Goal: Information Seeking & Learning: Understand process/instructions

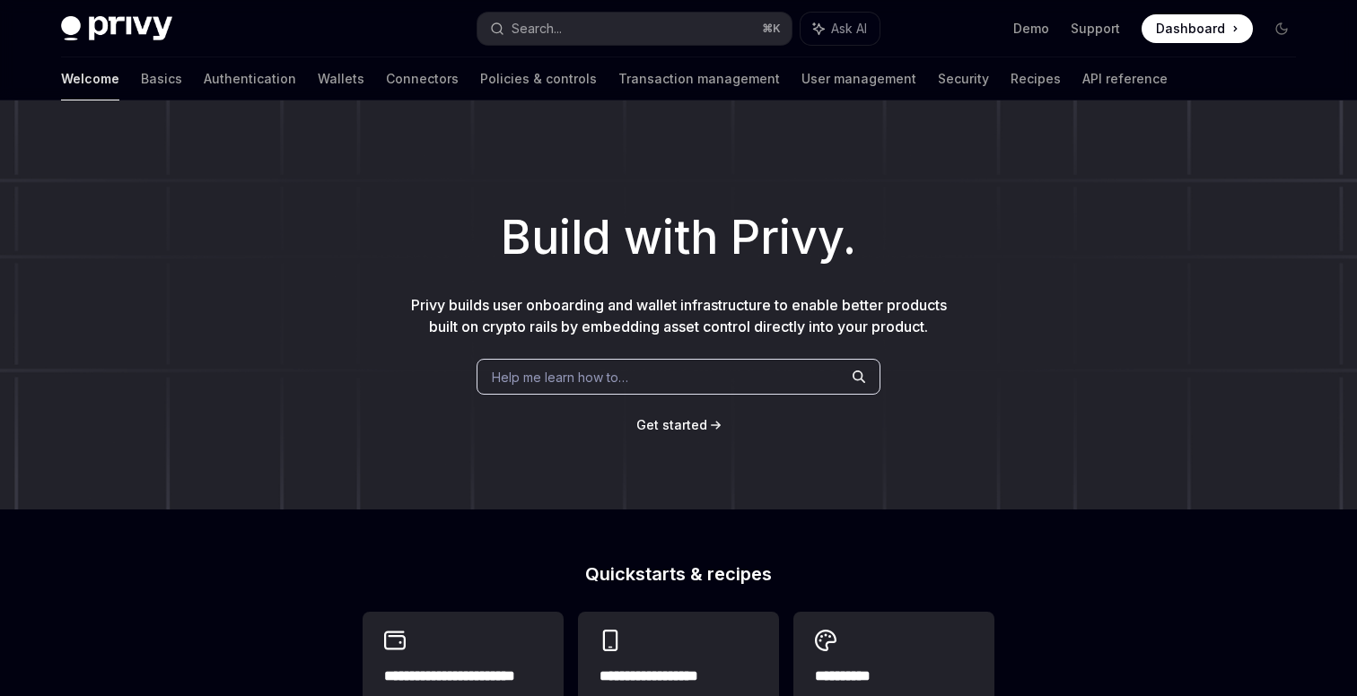
click at [791, 219] on h1 "Build with Privy." at bounding box center [679, 238] width 1300 height 70
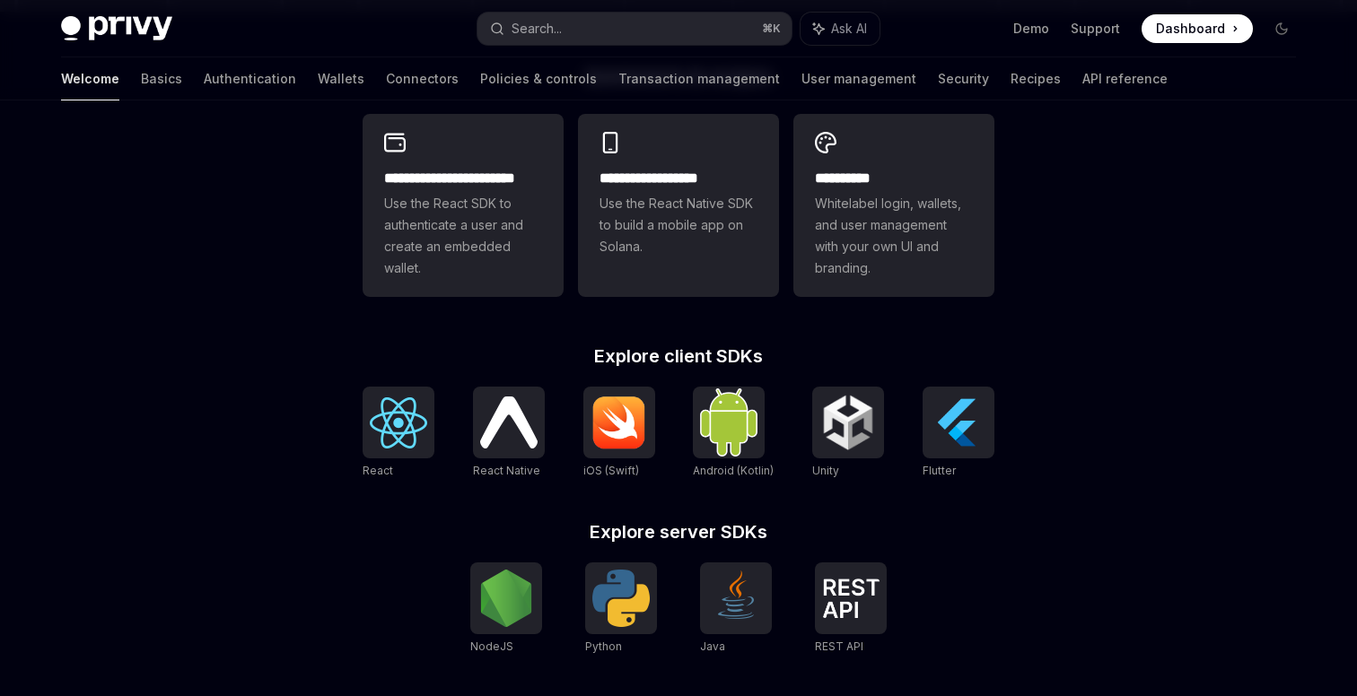
scroll to position [495, 0]
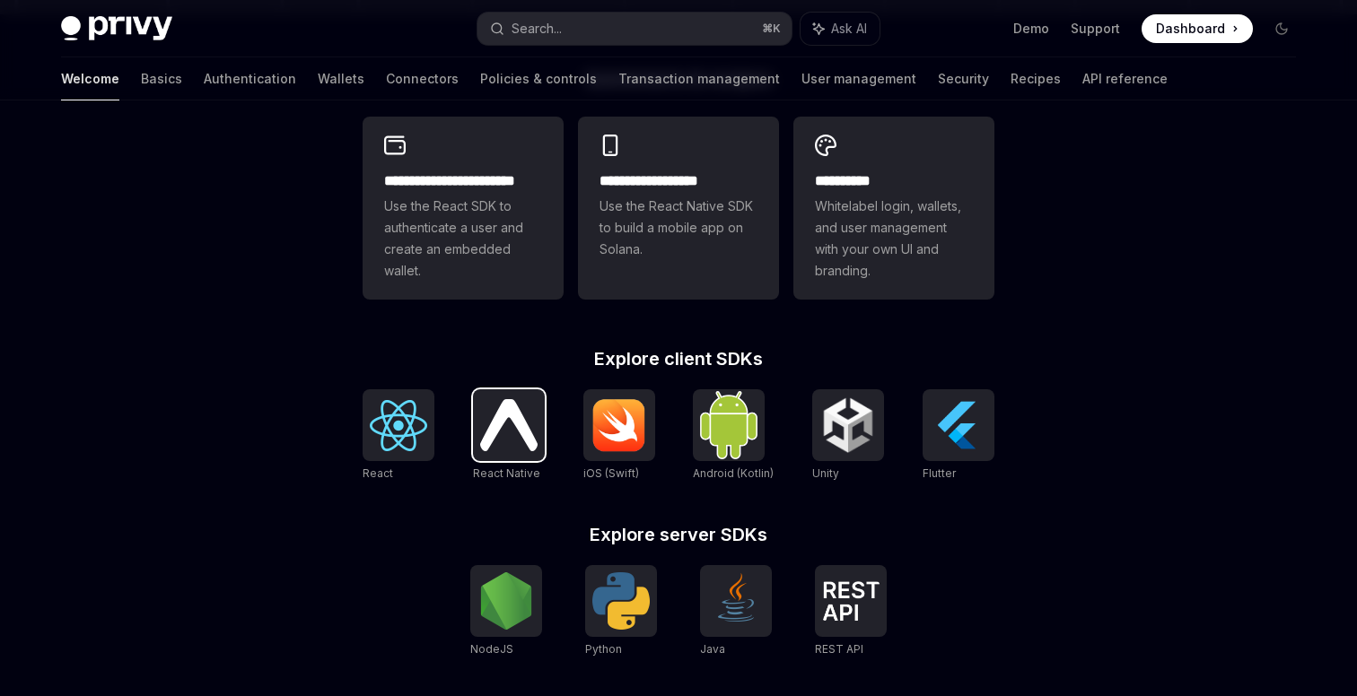
click at [530, 443] on img at bounding box center [508, 424] width 57 height 51
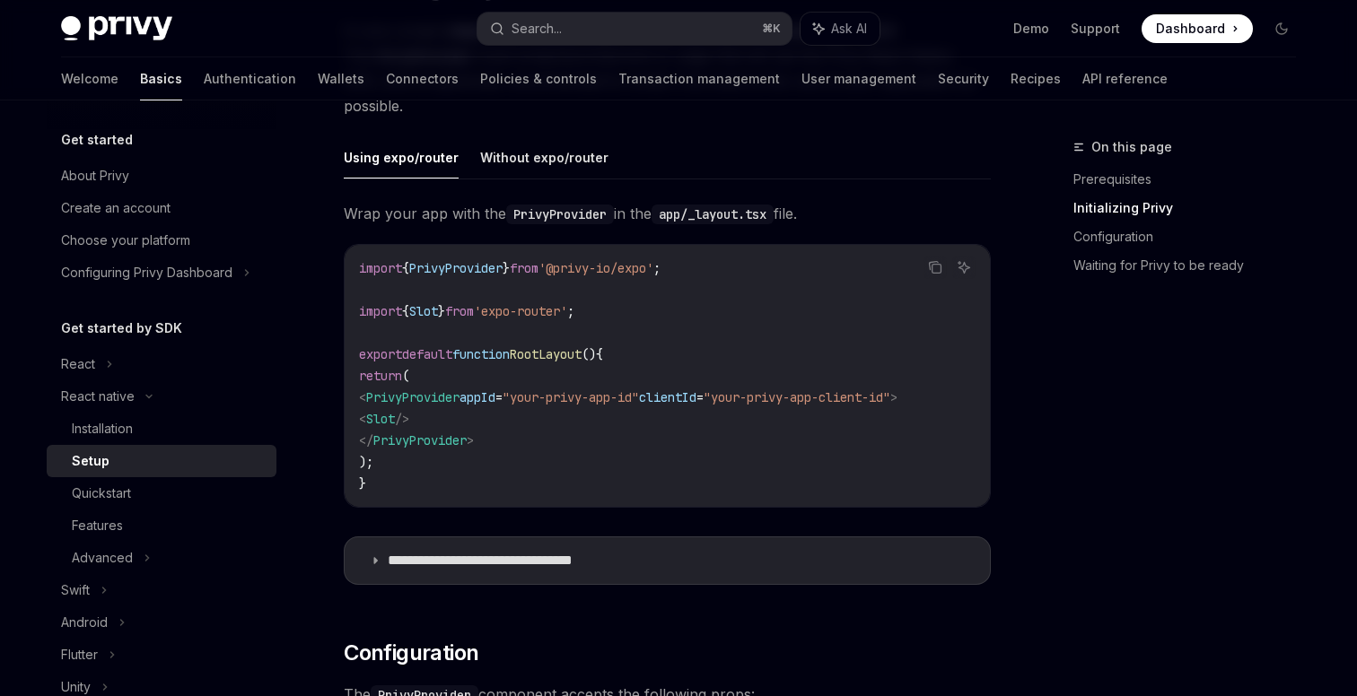
scroll to position [460, 0]
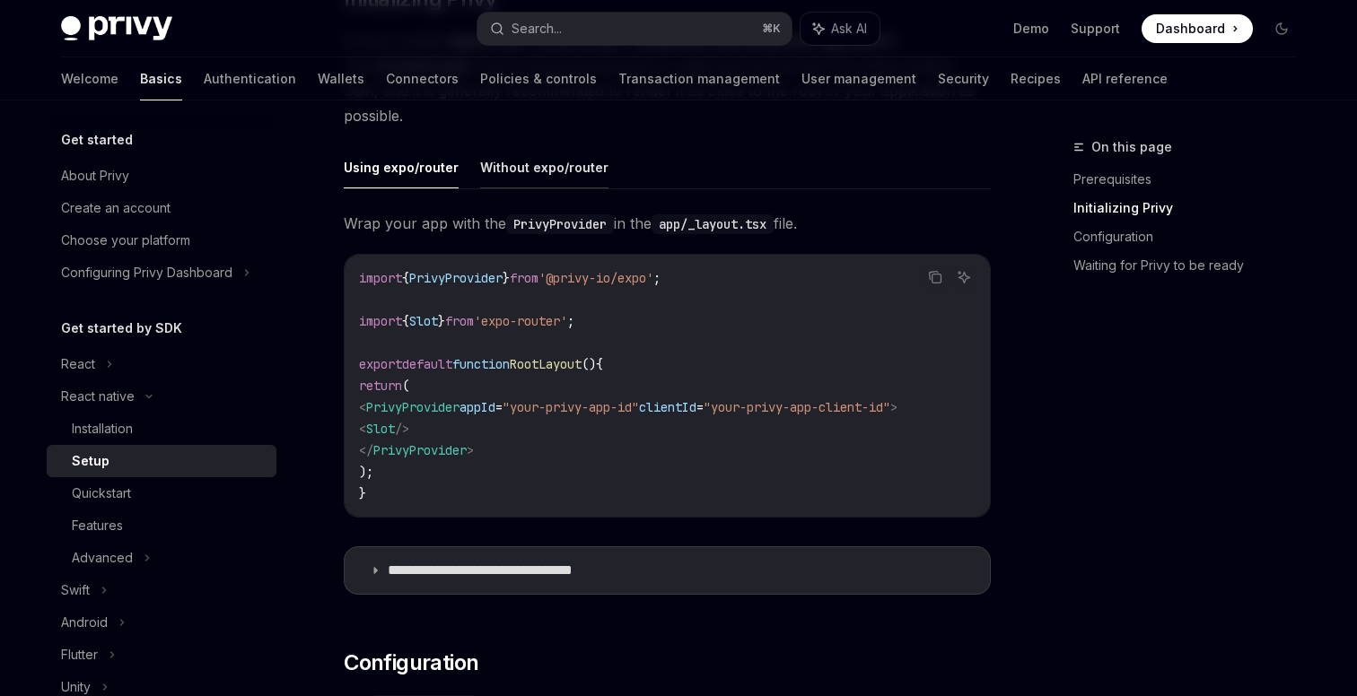
click at [518, 186] on button "Without expo/router" at bounding box center [544, 167] width 128 height 42
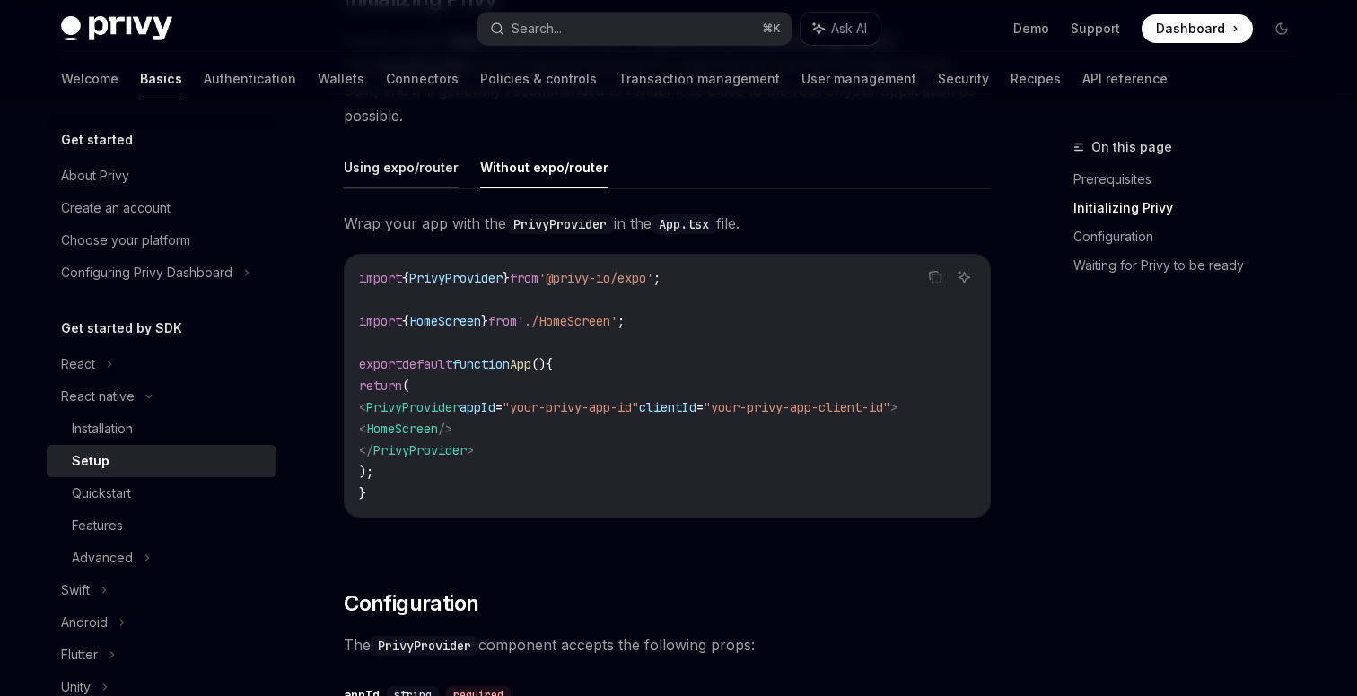
click at [416, 171] on button "Using expo/router" at bounding box center [401, 167] width 115 height 42
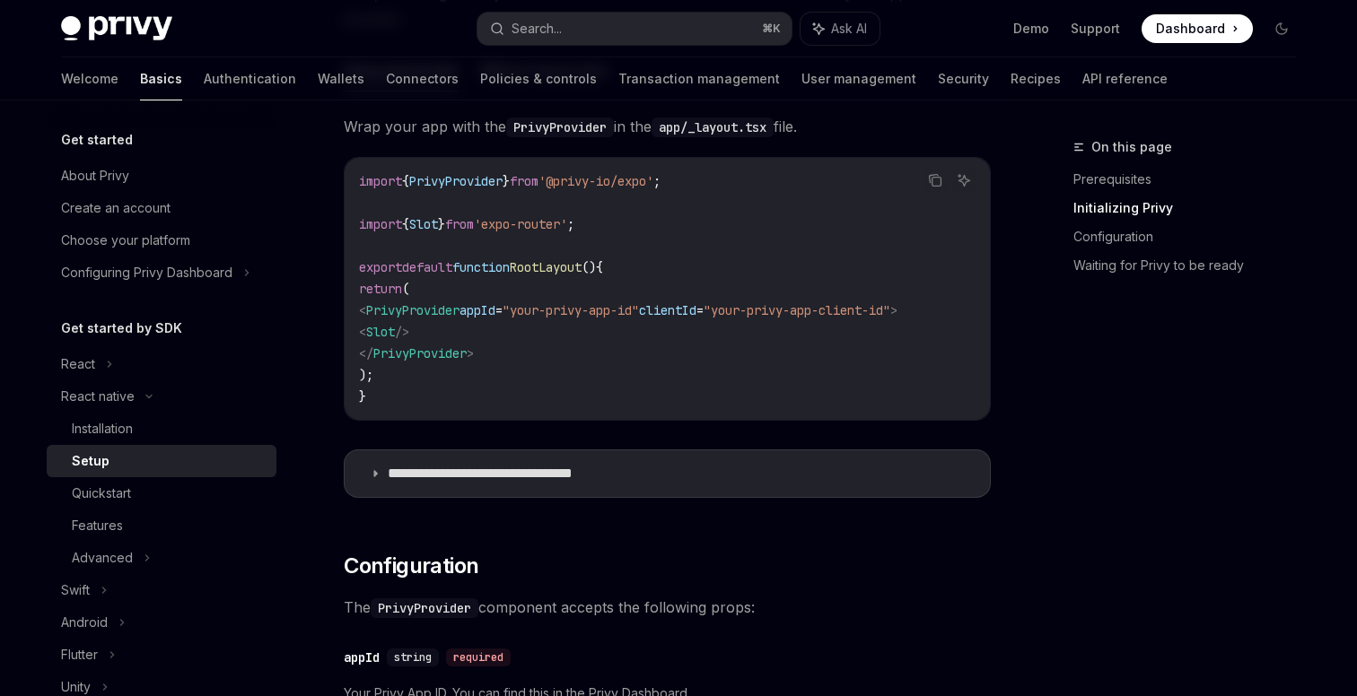
scroll to position [558, 0]
click at [381, 478] on summary "**********" at bounding box center [667, 473] width 645 height 47
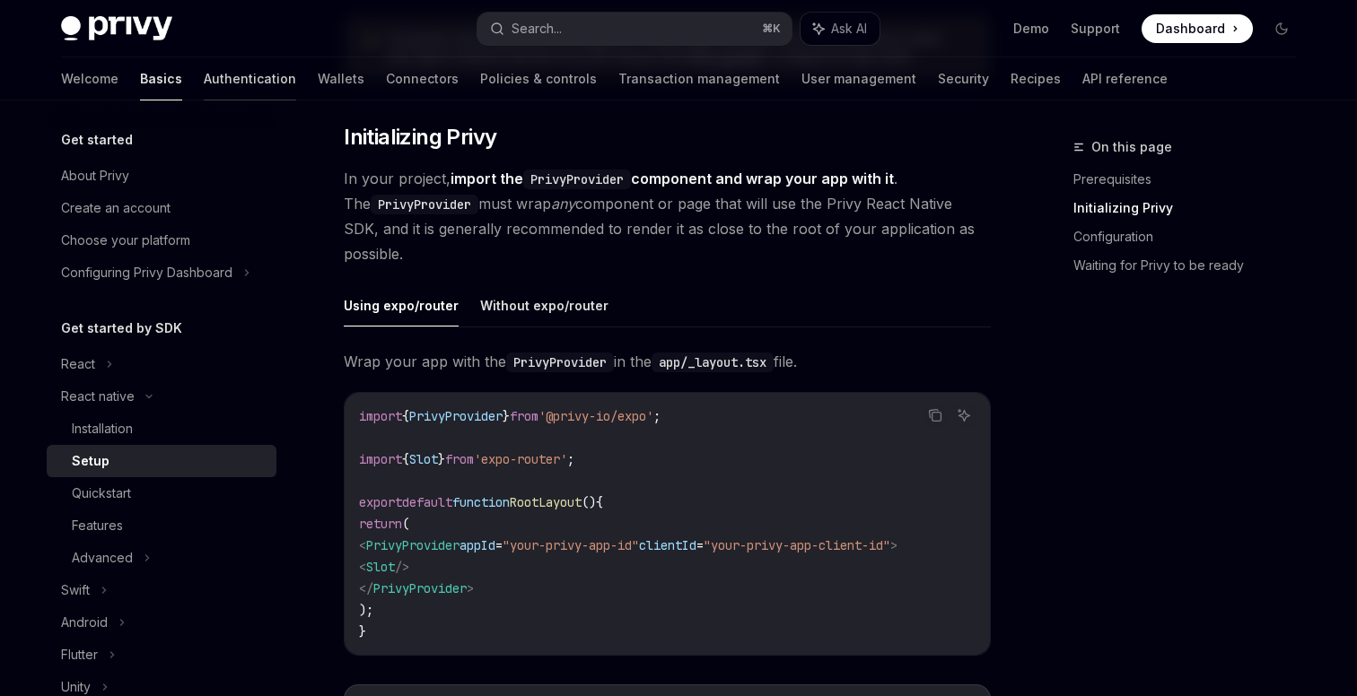
click at [204, 90] on link "Authentication" at bounding box center [250, 78] width 92 height 43
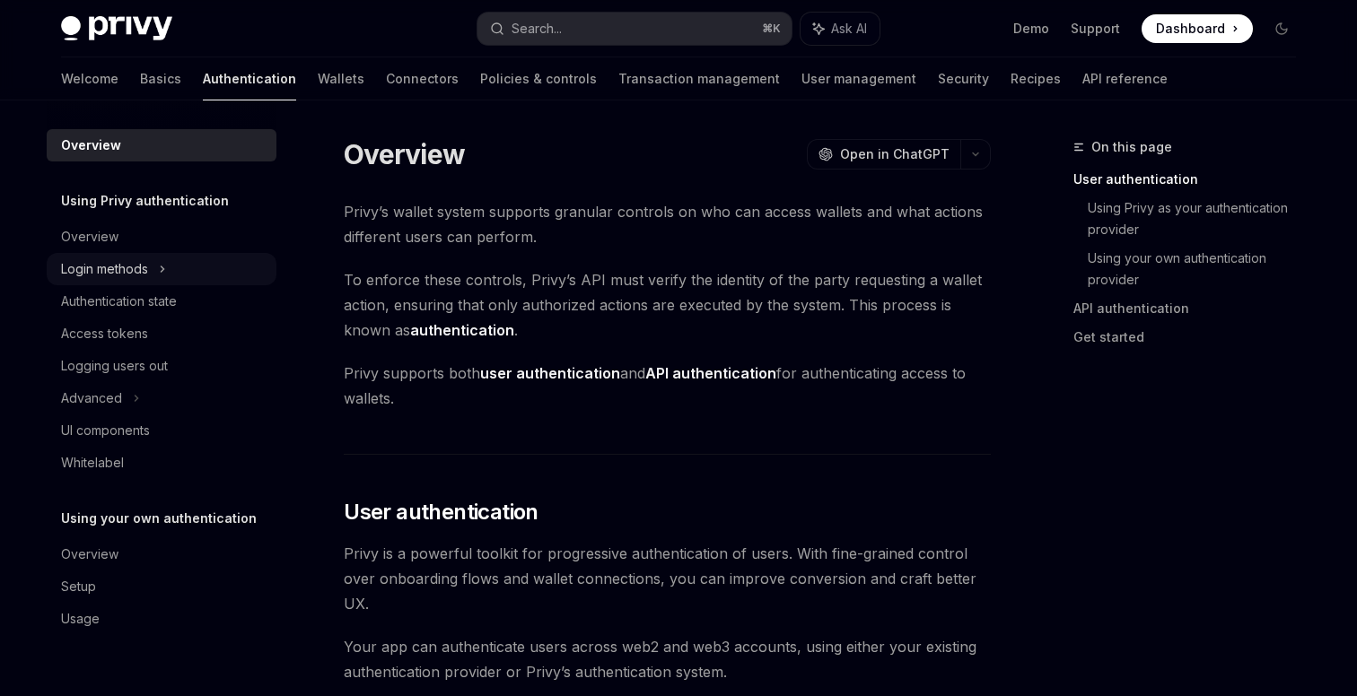
click at [169, 267] on div "Login methods" at bounding box center [162, 269] width 230 height 32
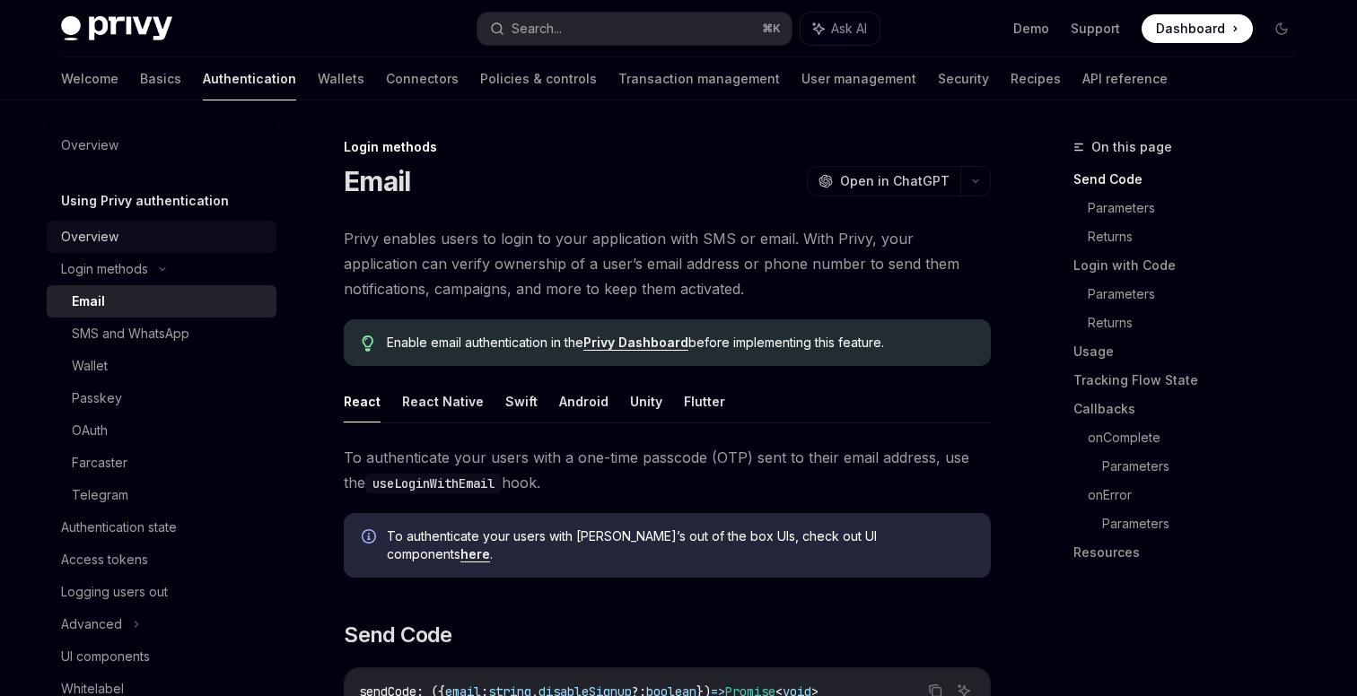
click at [124, 237] on div "Overview" at bounding box center [163, 237] width 205 height 22
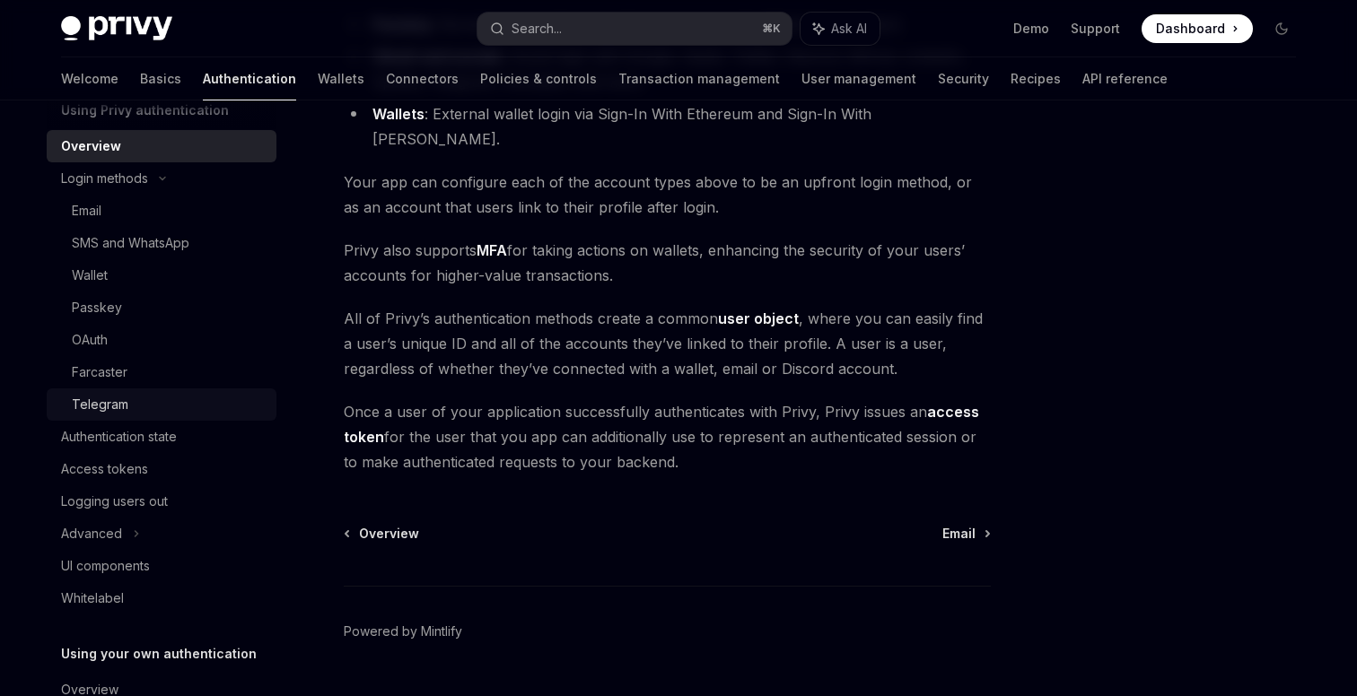
scroll to position [92, 0]
click at [117, 470] on div "Access tokens" at bounding box center [104, 469] width 87 height 22
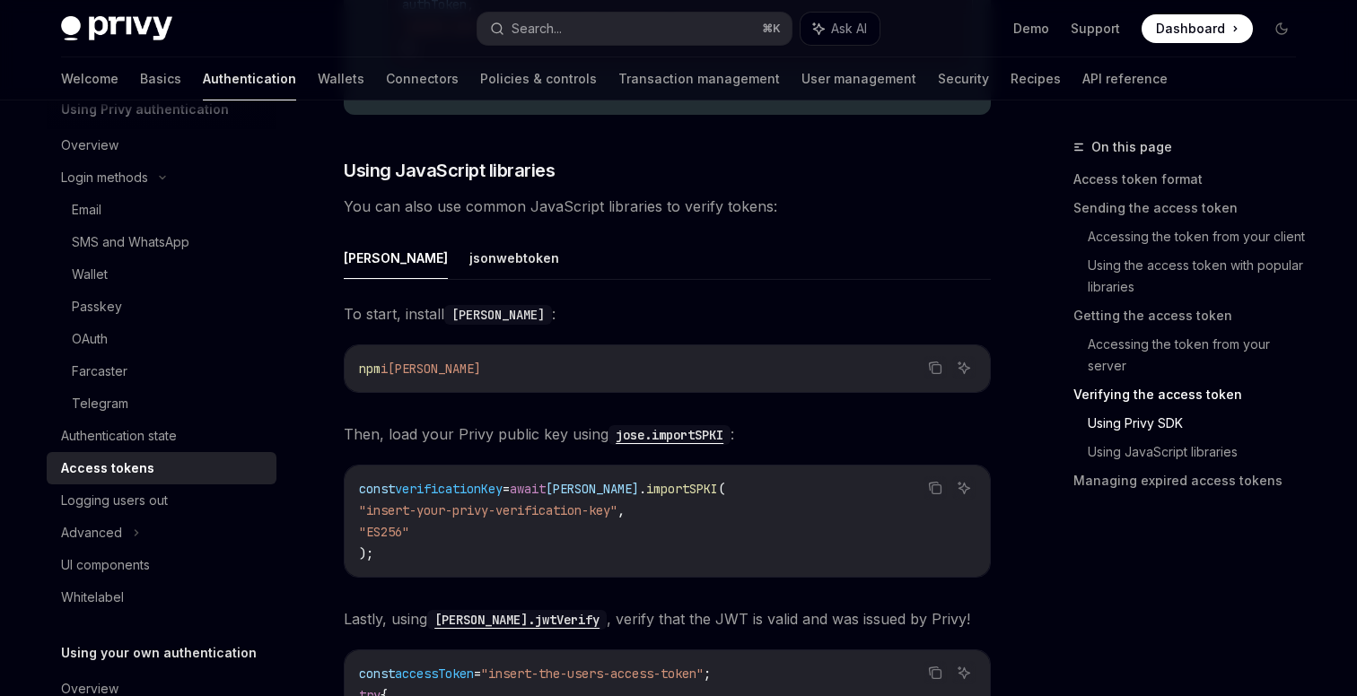
scroll to position [3802, 0]
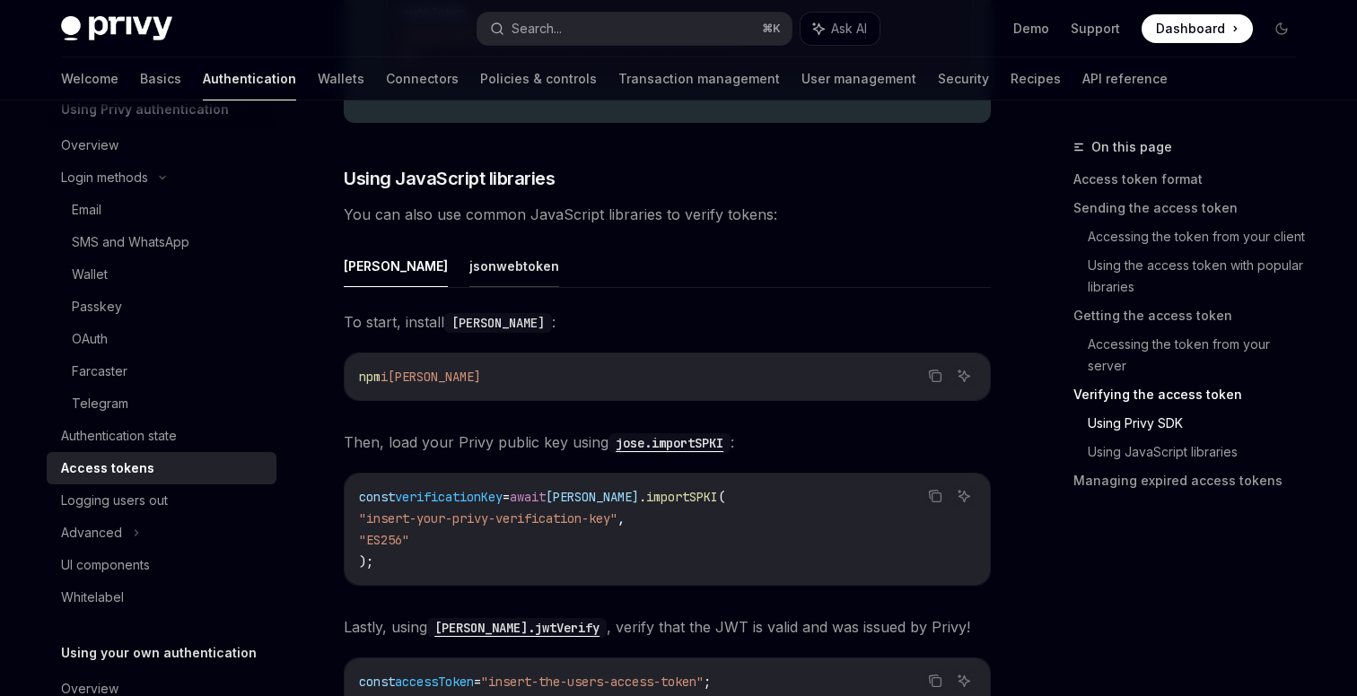
click at [469, 269] on button "jsonwebtoken" at bounding box center [514, 266] width 90 height 42
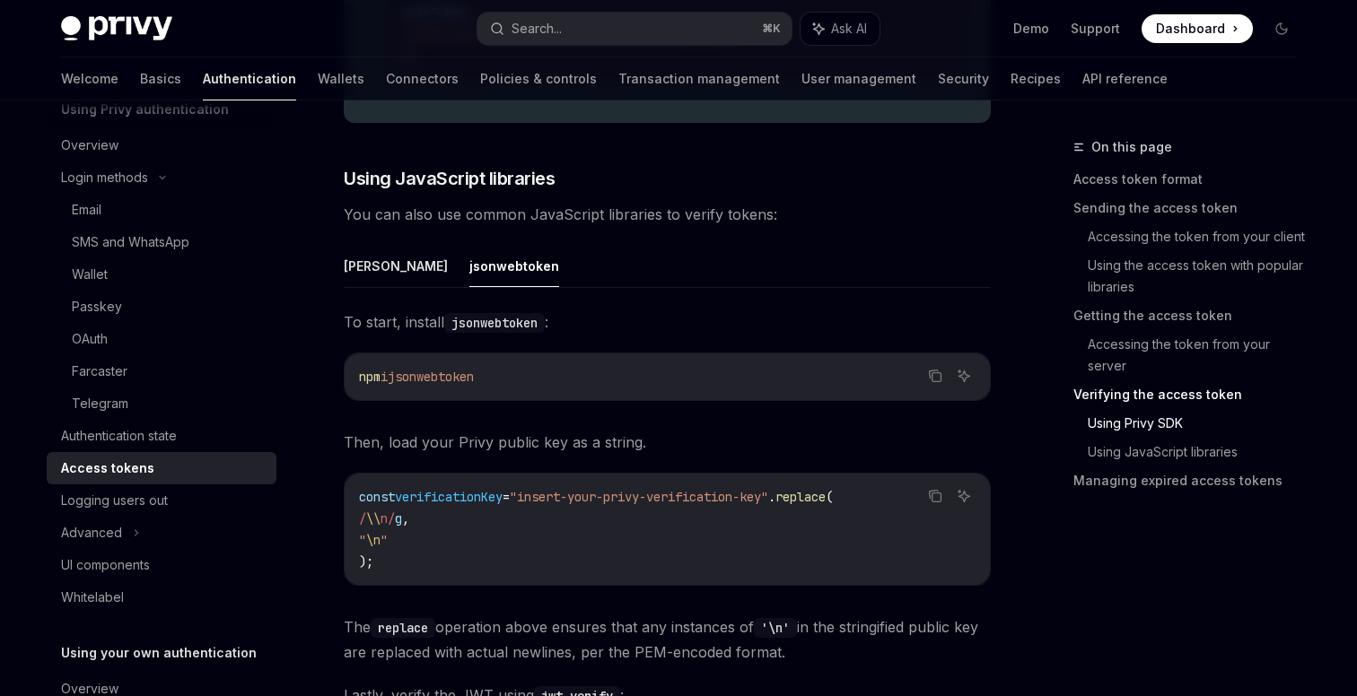
click at [381, 262] on ul "[PERSON_NAME]" at bounding box center [667, 266] width 647 height 43
click at [365, 263] on button "[PERSON_NAME]" at bounding box center [396, 266] width 104 height 42
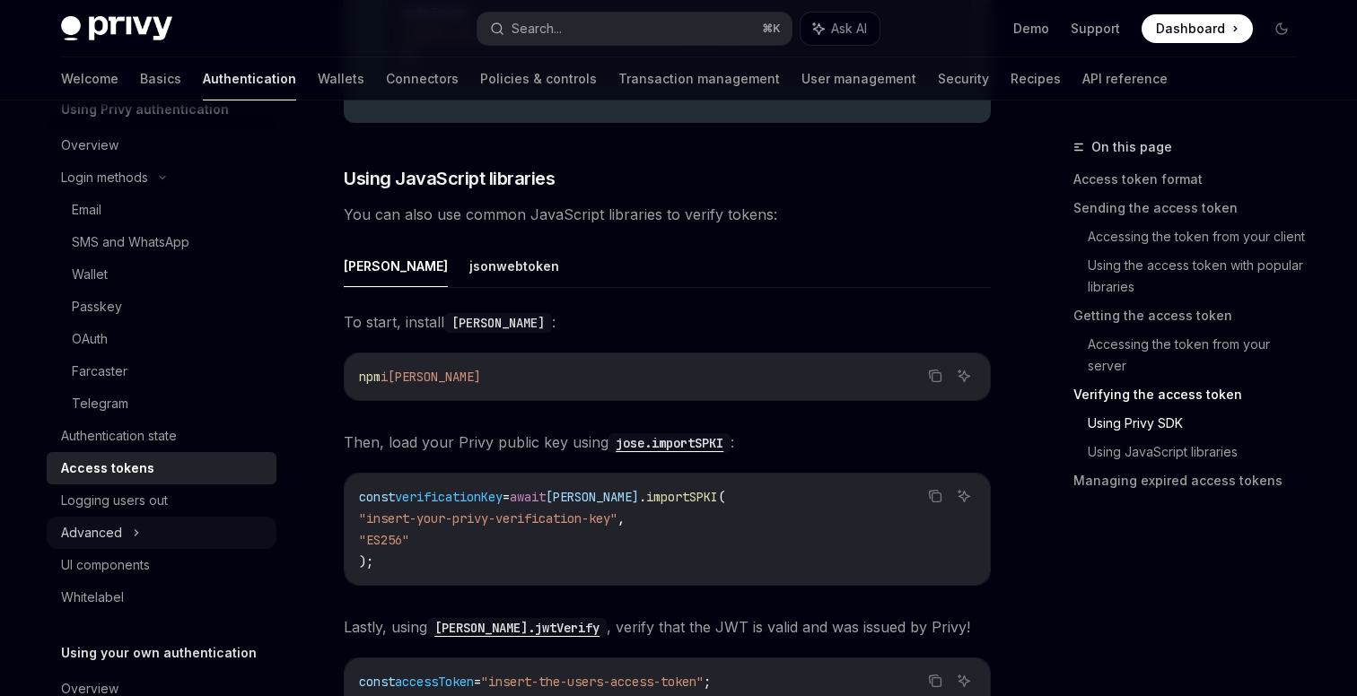
click at [133, 528] on icon at bounding box center [136, 533] width 7 height 22
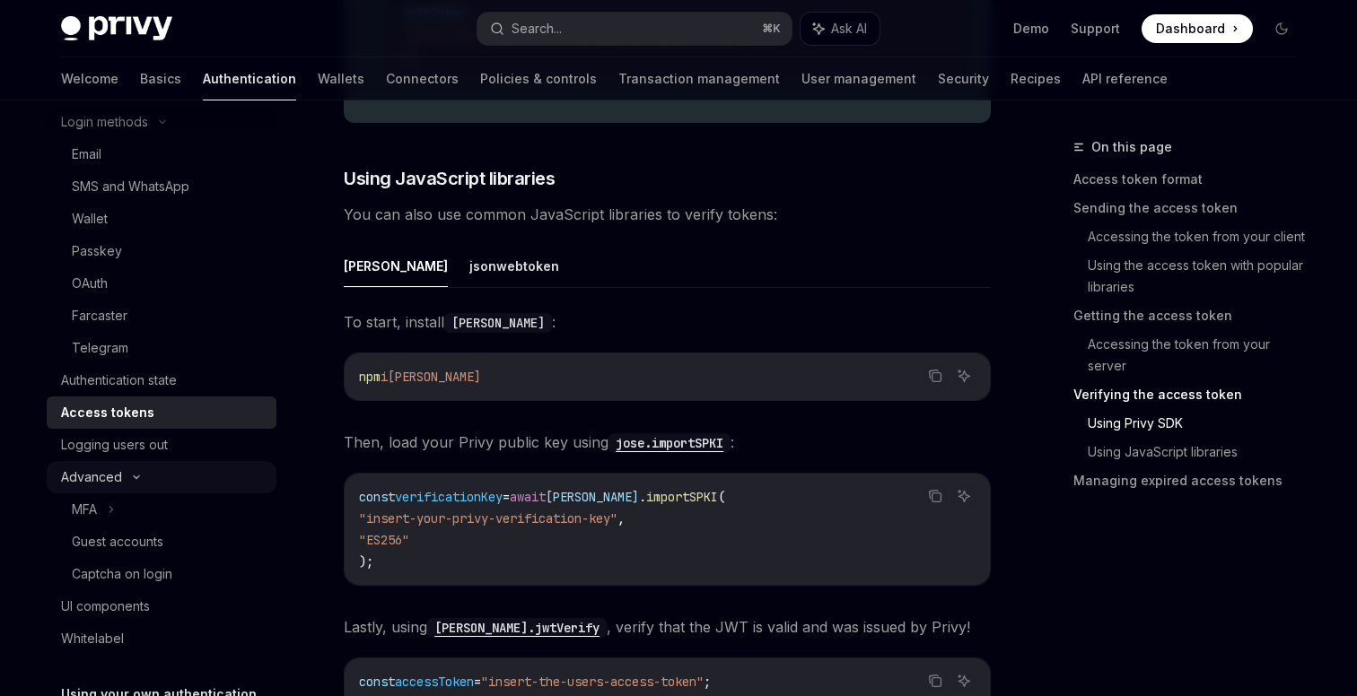
scroll to position [156, 0]
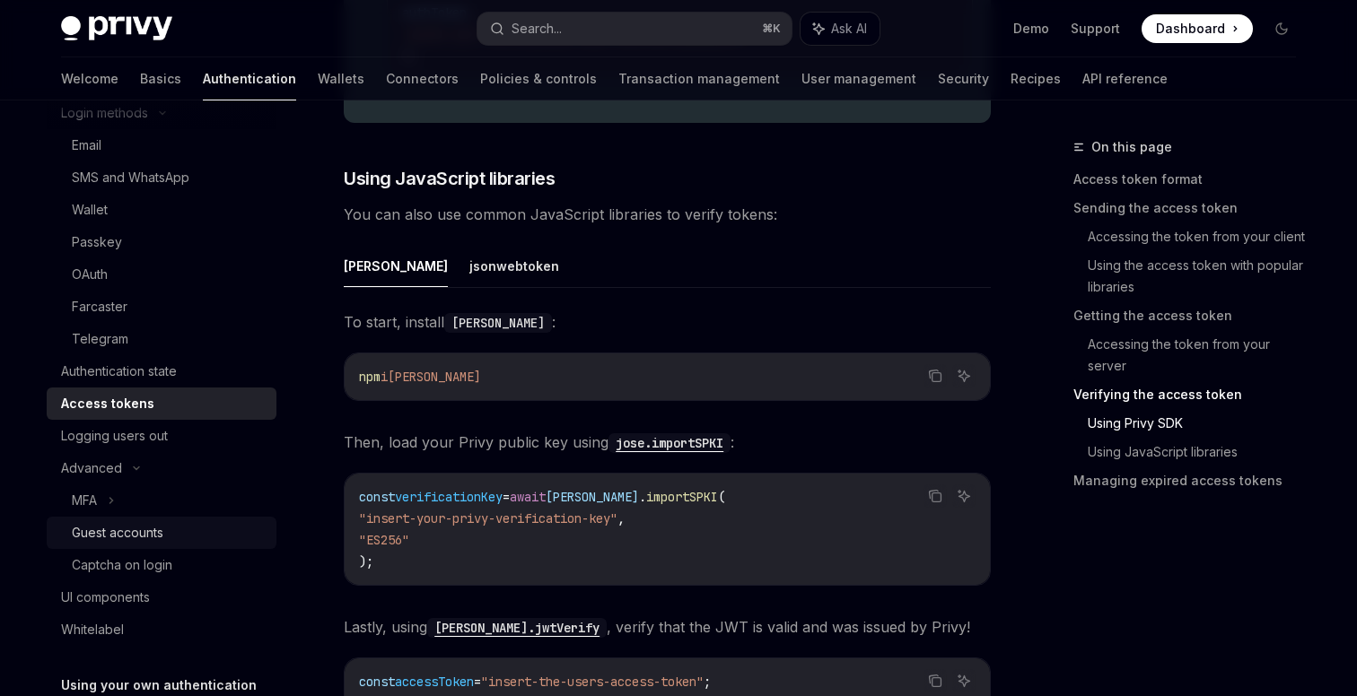
click at [148, 543] on div "Guest accounts" at bounding box center [118, 533] width 92 height 22
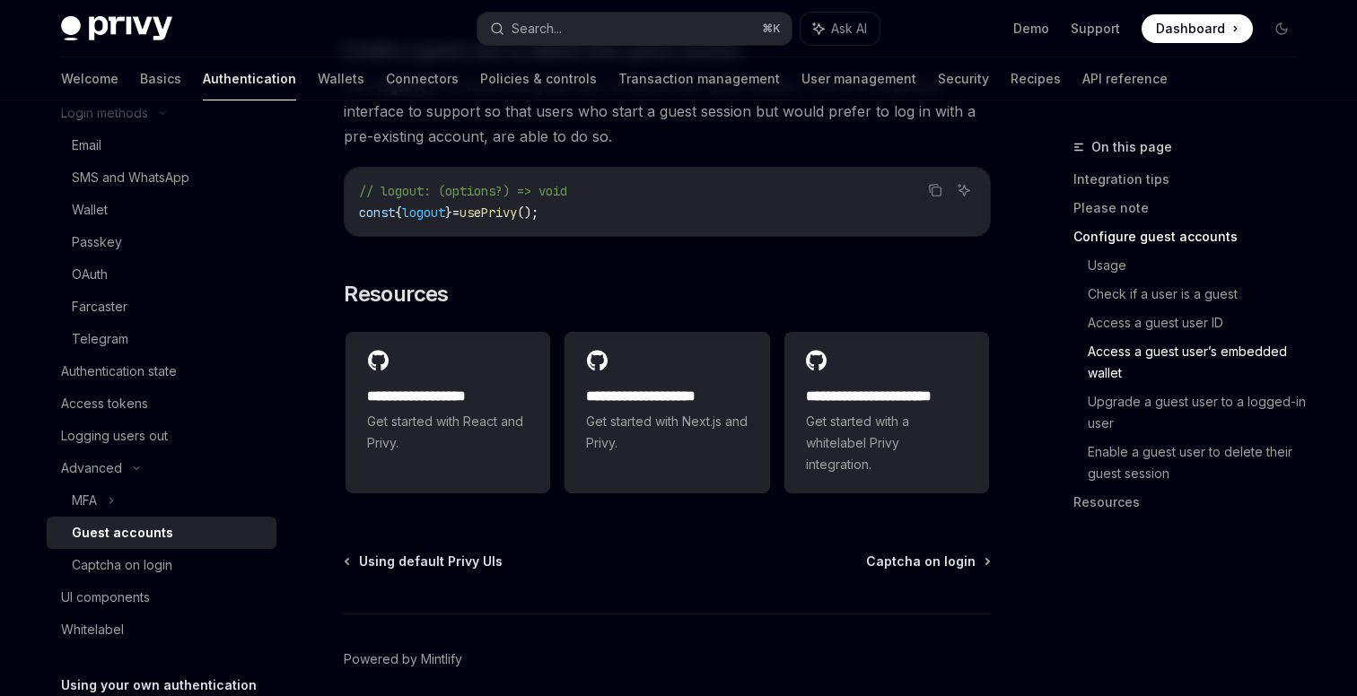
scroll to position [3104, 0]
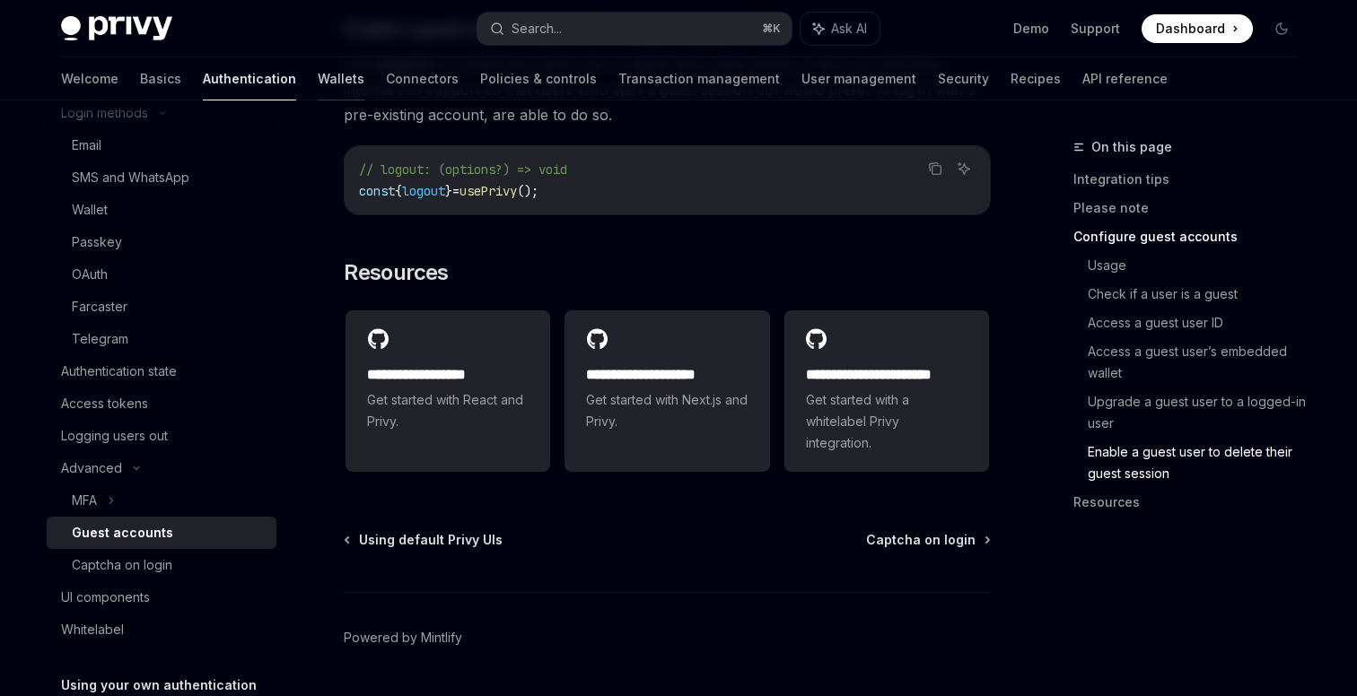
click at [318, 85] on link "Wallets" at bounding box center [341, 78] width 47 height 43
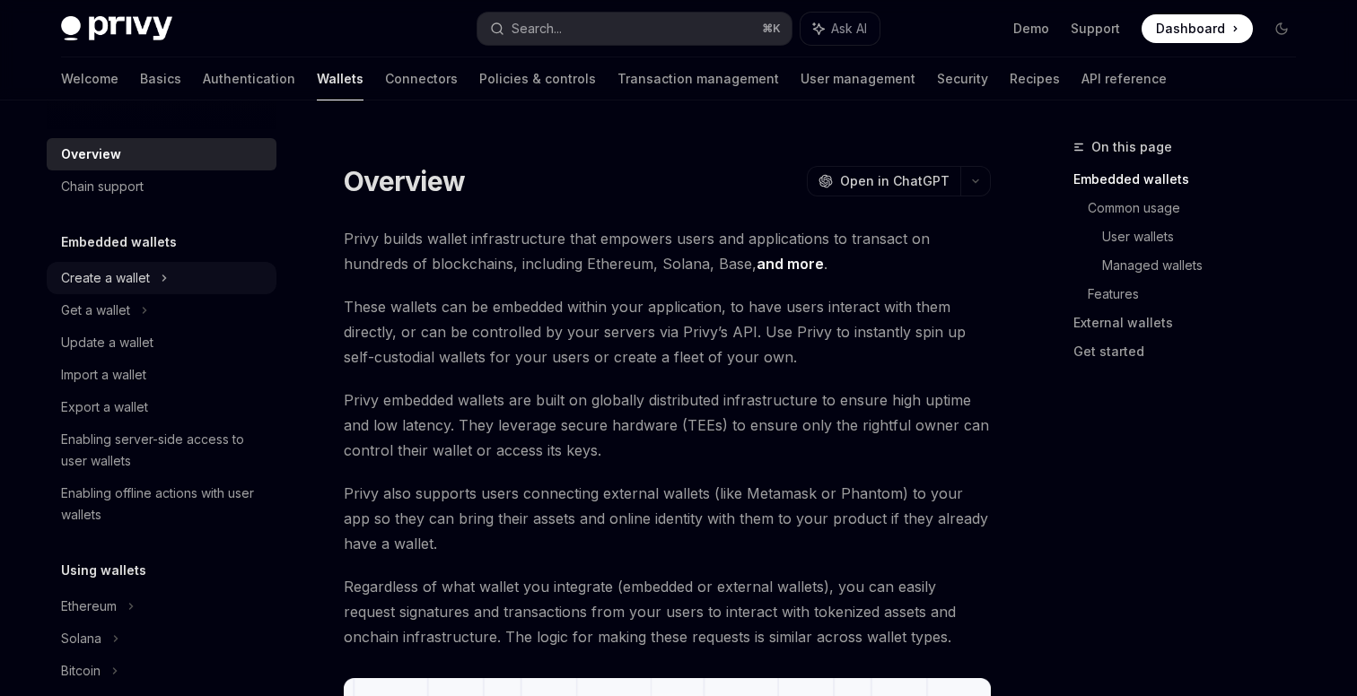
click at [165, 279] on icon at bounding box center [164, 278] width 7 height 22
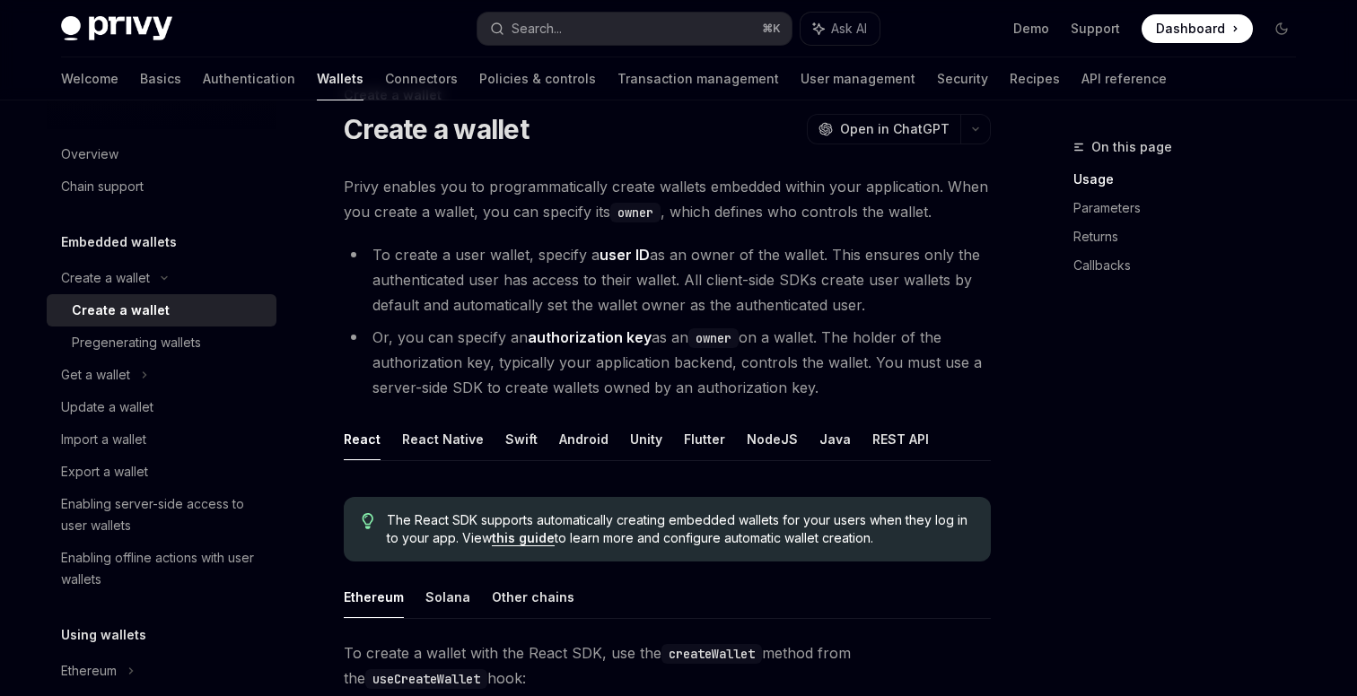
scroll to position [48, 0]
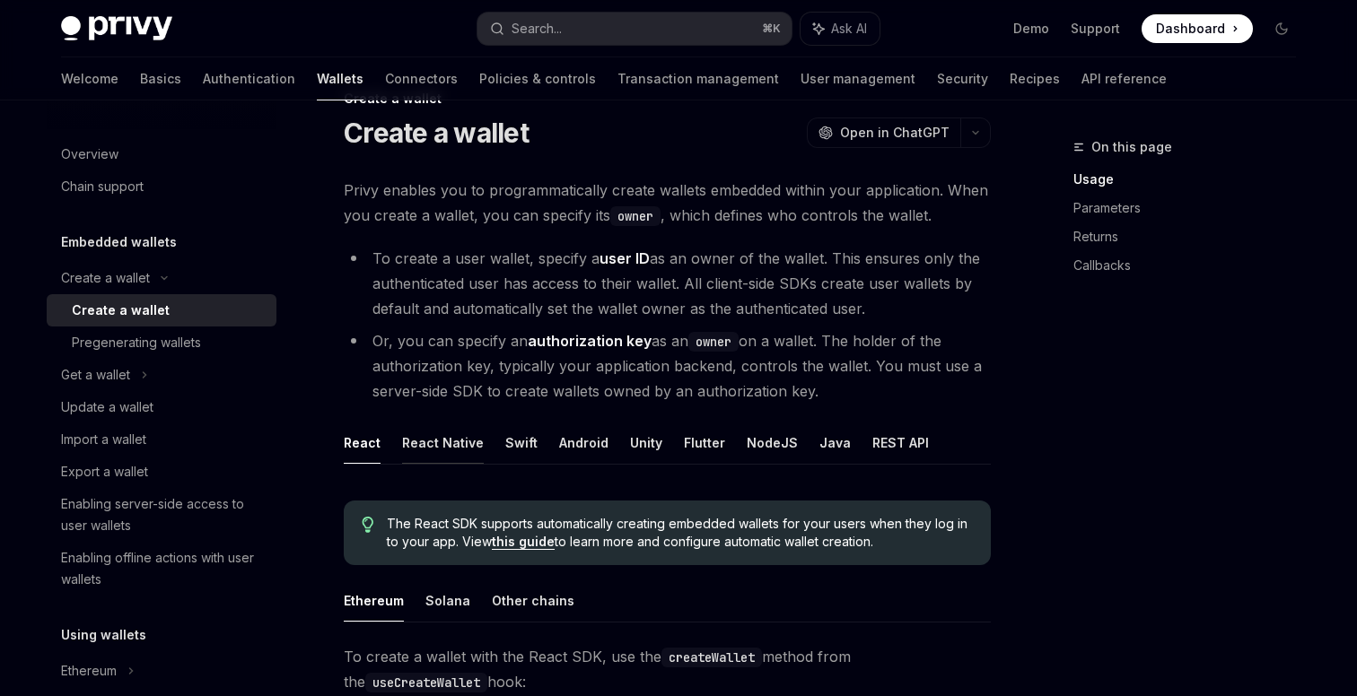
click at [456, 442] on button "React Native" at bounding box center [443, 443] width 82 height 42
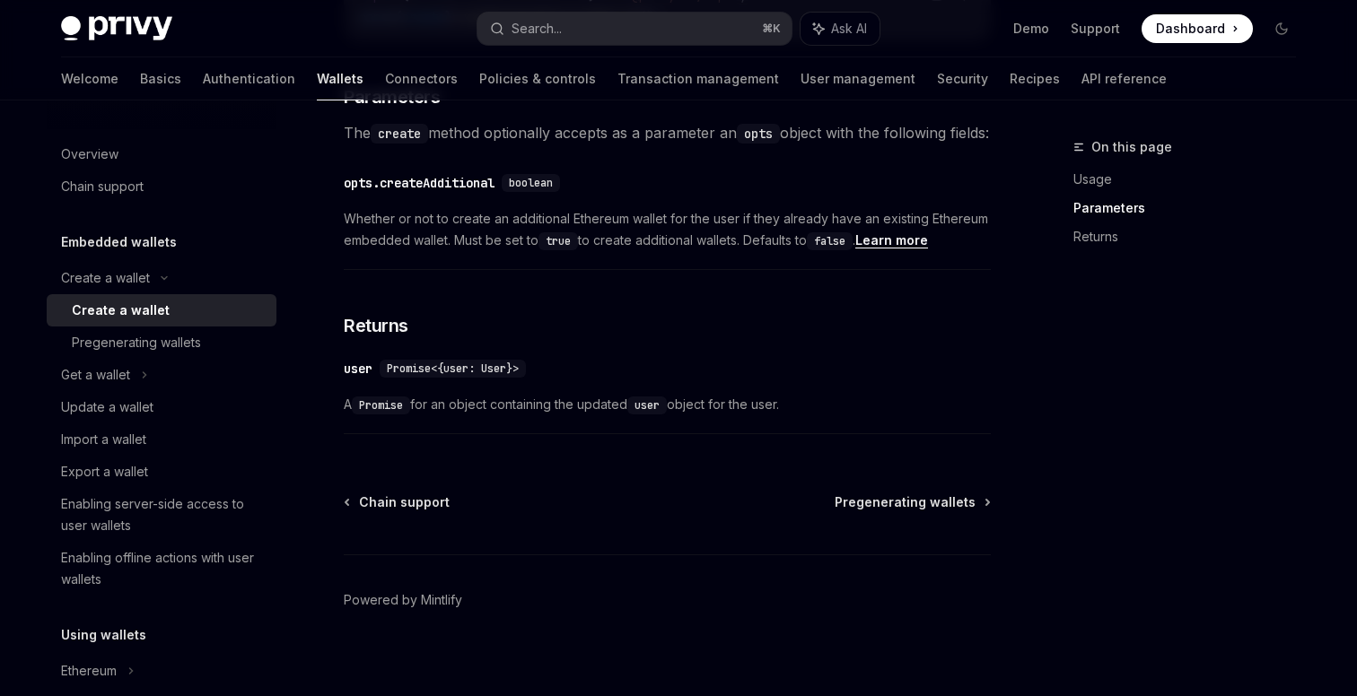
scroll to position [924, 0]
click at [126, 468] on div "Export a wallet" at bounding box center [104, 472] width 87 height 22
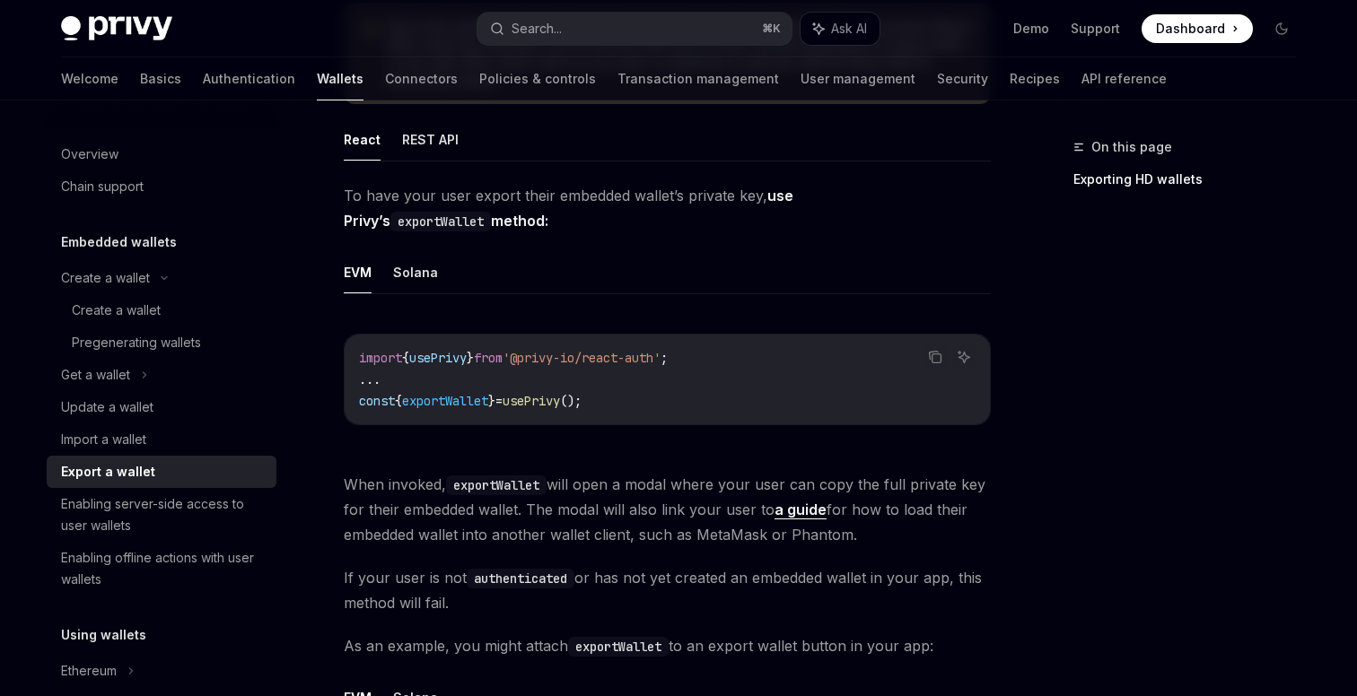
scroll to position [312, 0]
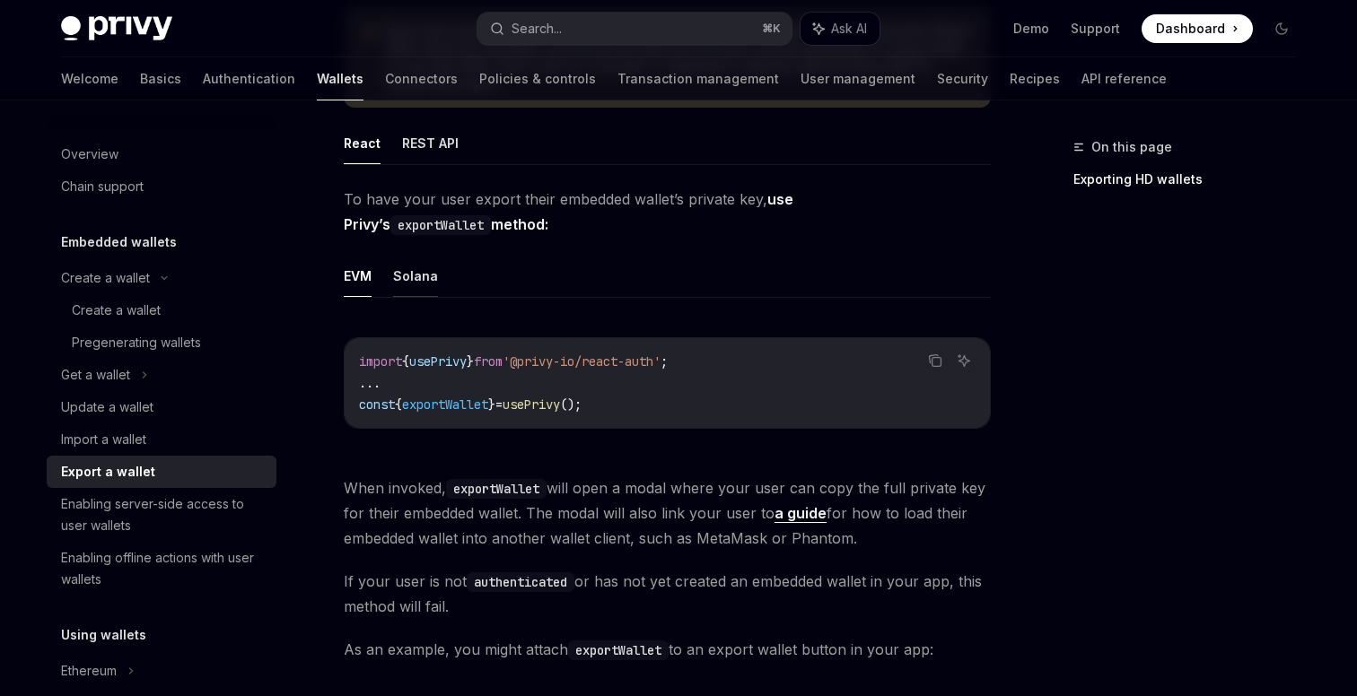
click at [416, 279] on button "Solana" at bounding box center [415, 276] width 45 height 42
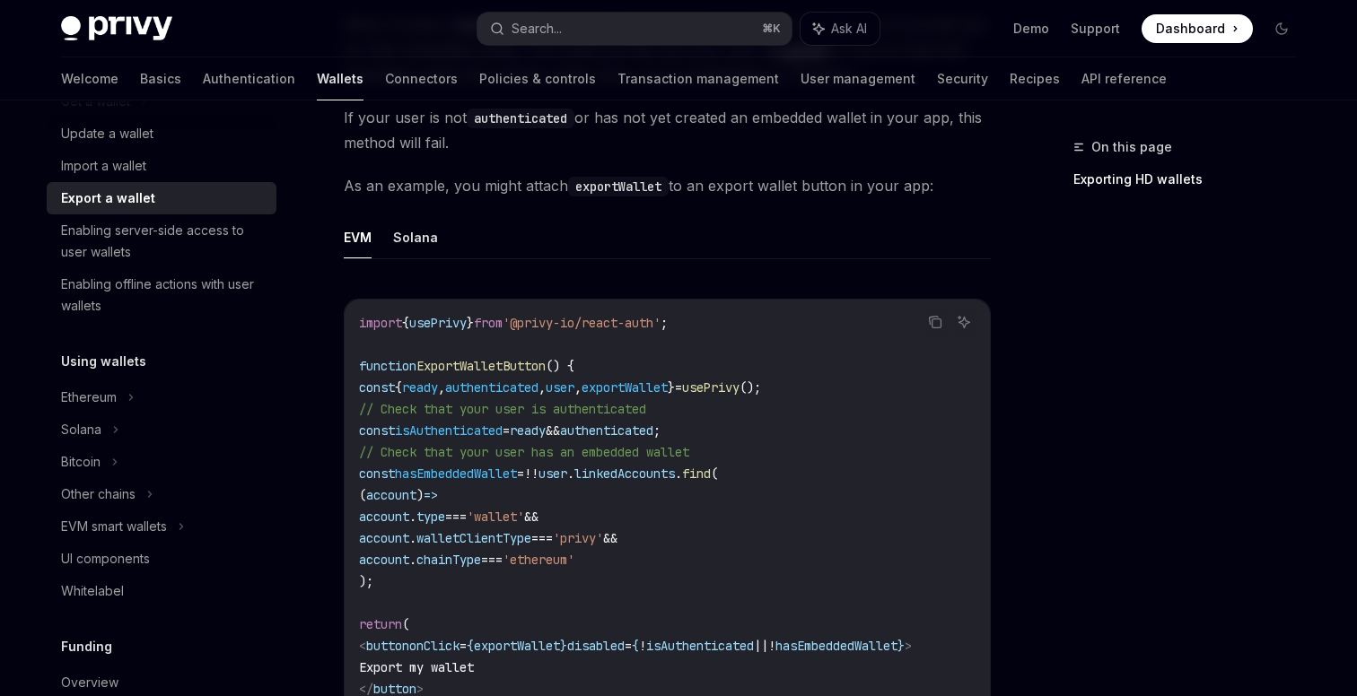
scroll to position [765, 0]
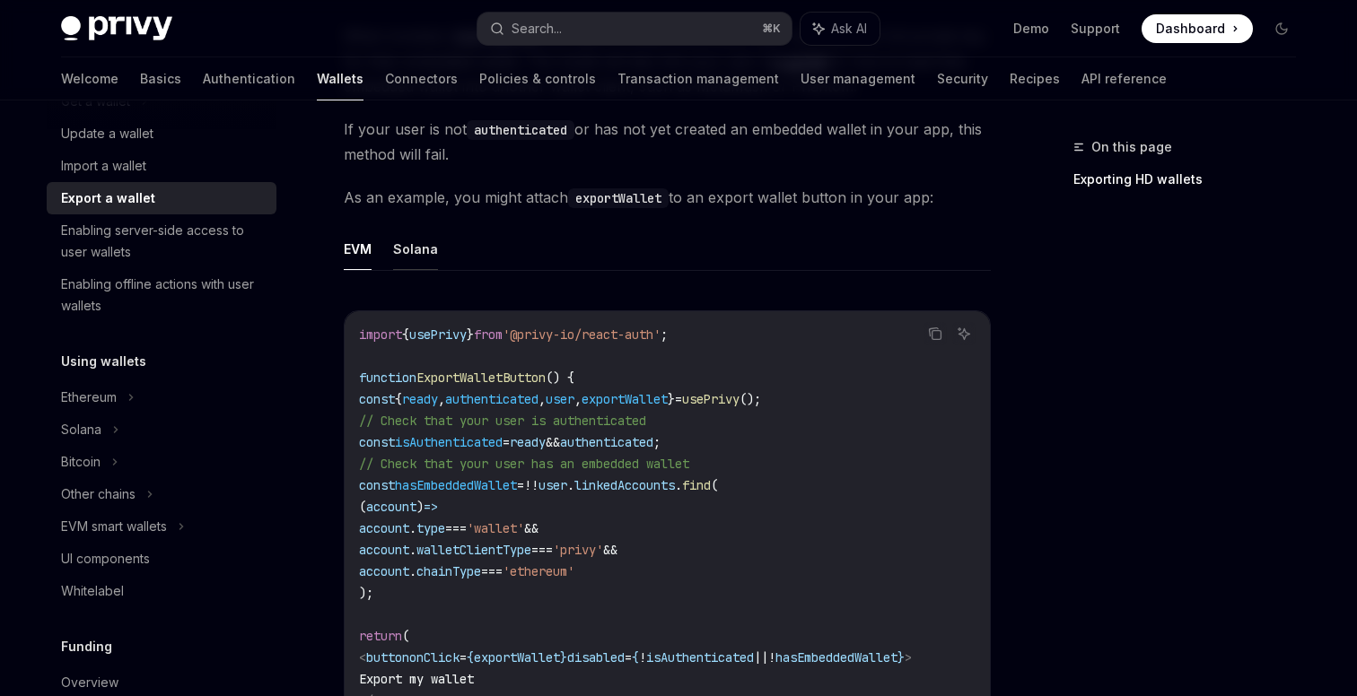
click at [407, 244] on button "Solana" at bounding box center [415, 249] width 45 height 42
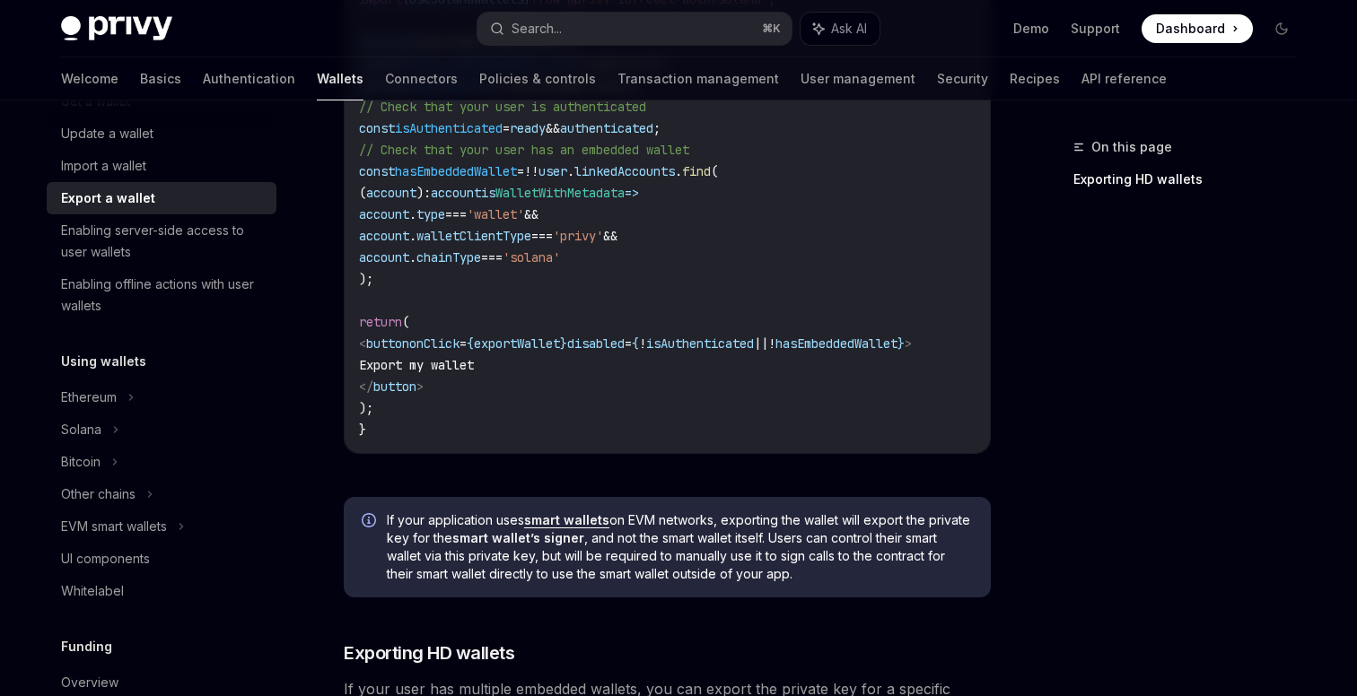
scroll to position [1149, 0]
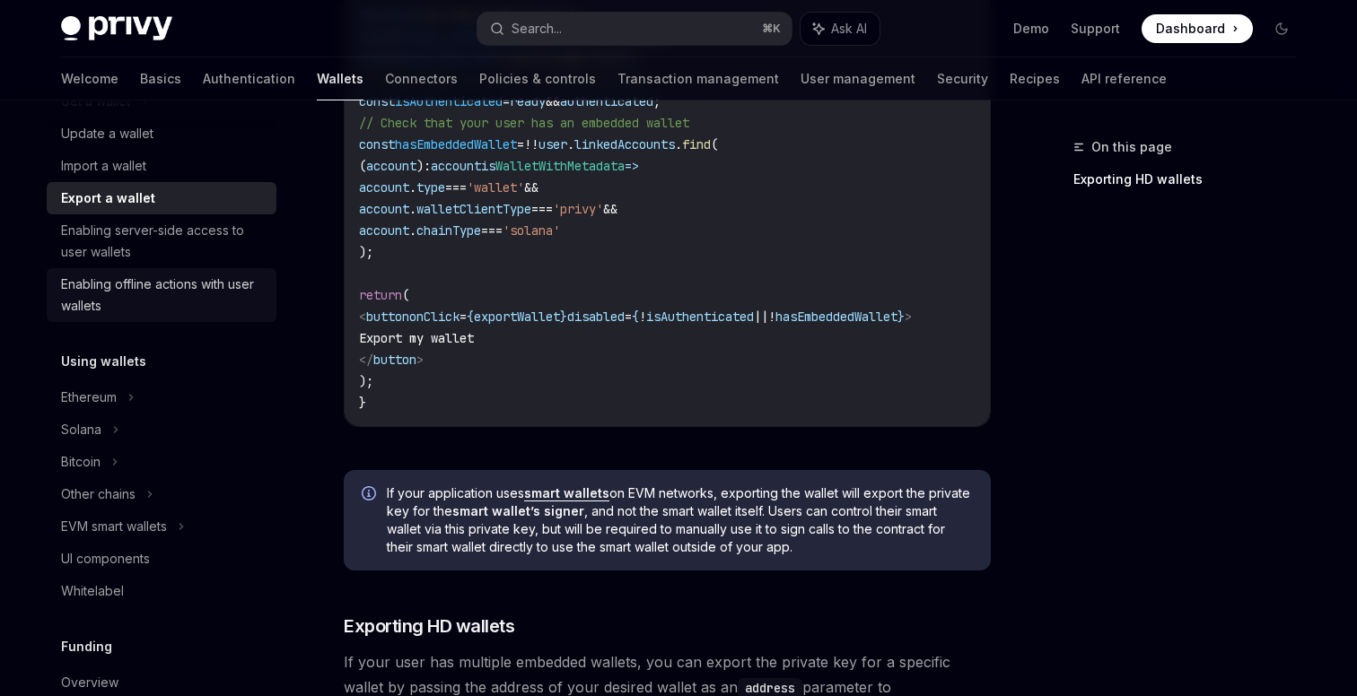
click at [199, 290] on div "Enabling offline actions with user wallets" at bounding box center [163, 295] width 205 height 43
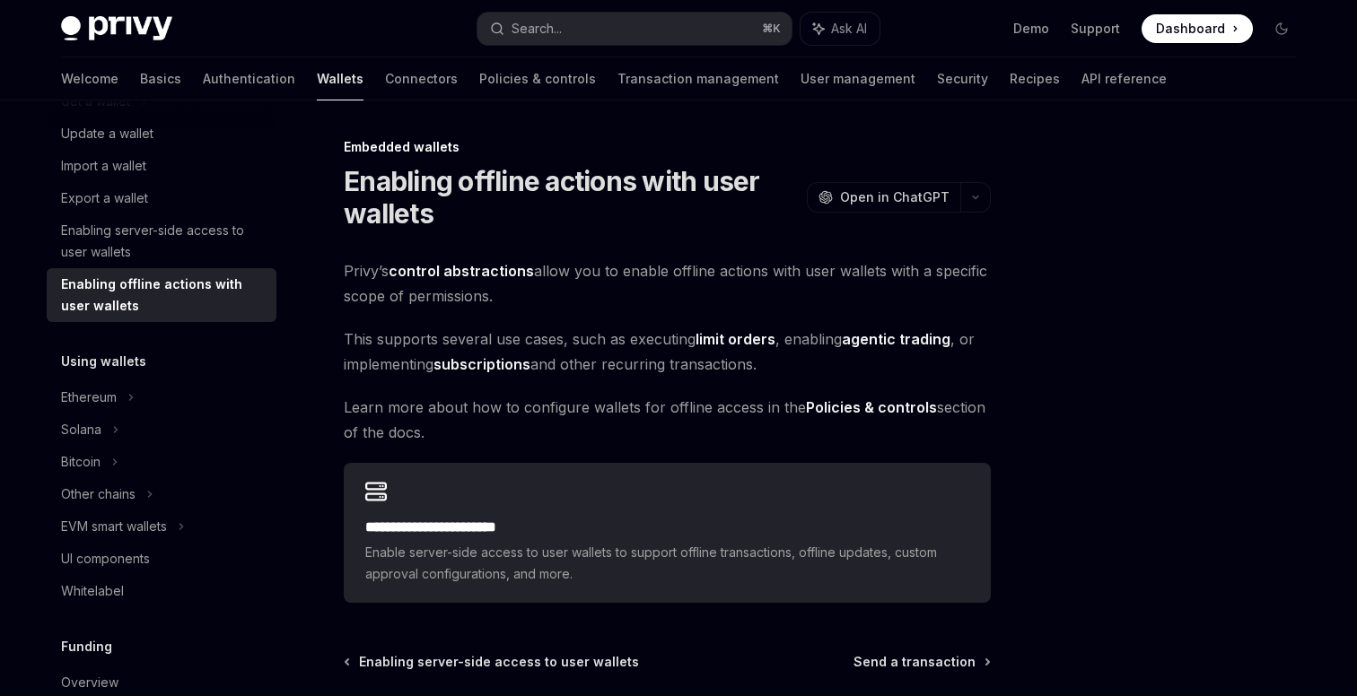
scroll to position [173, 0]
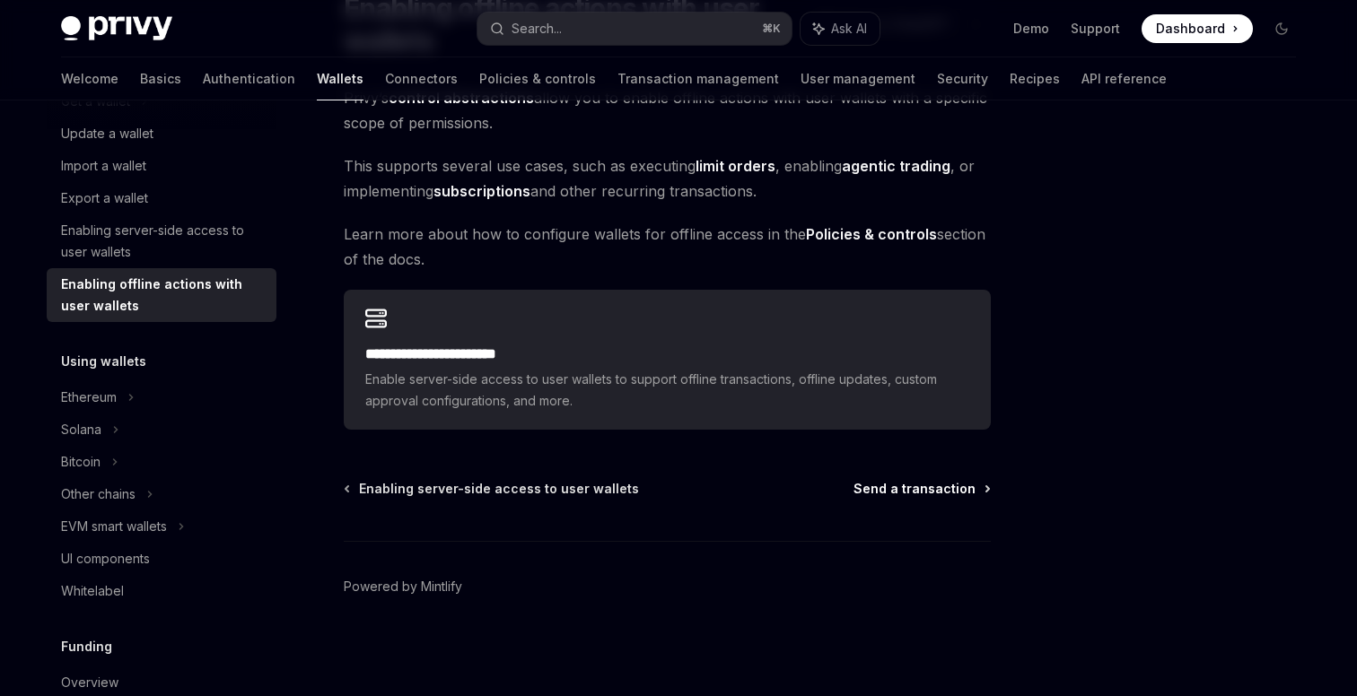
click at [924, 497] on span "Send a transaction" at bounding box center [915, 489] width 122 height 18
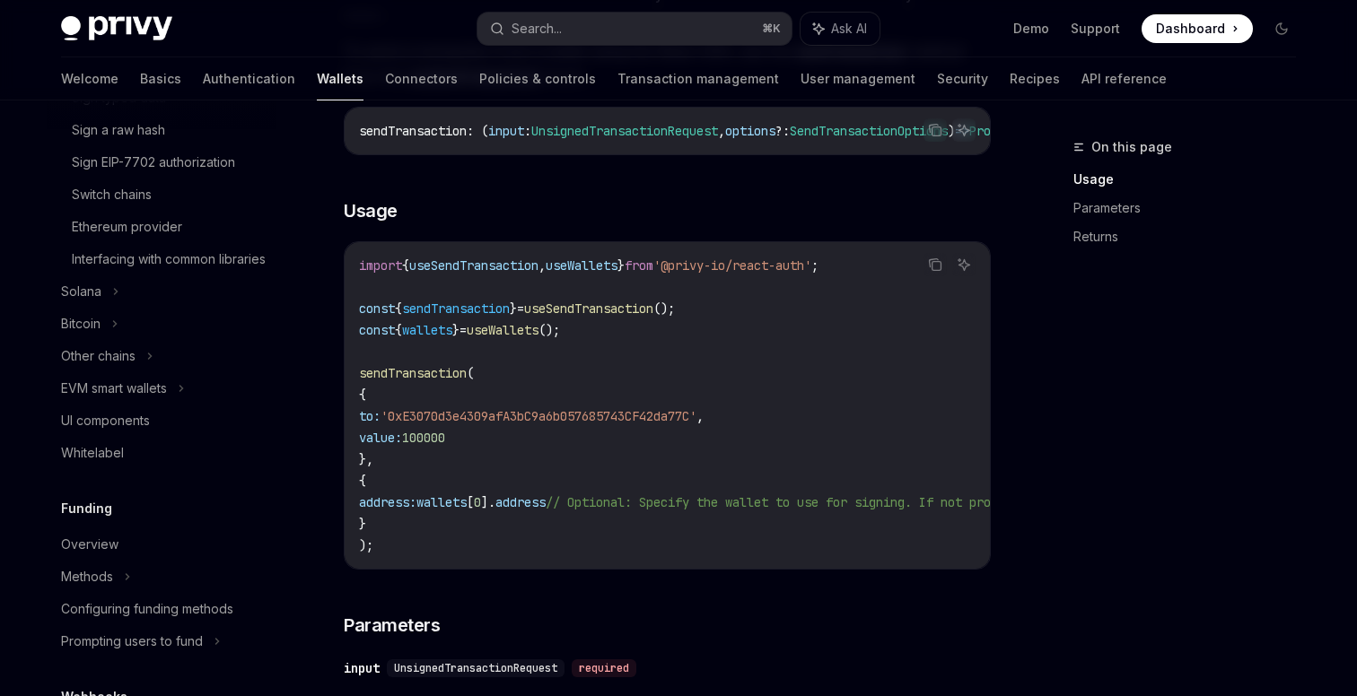
scroll to position [701, 0]
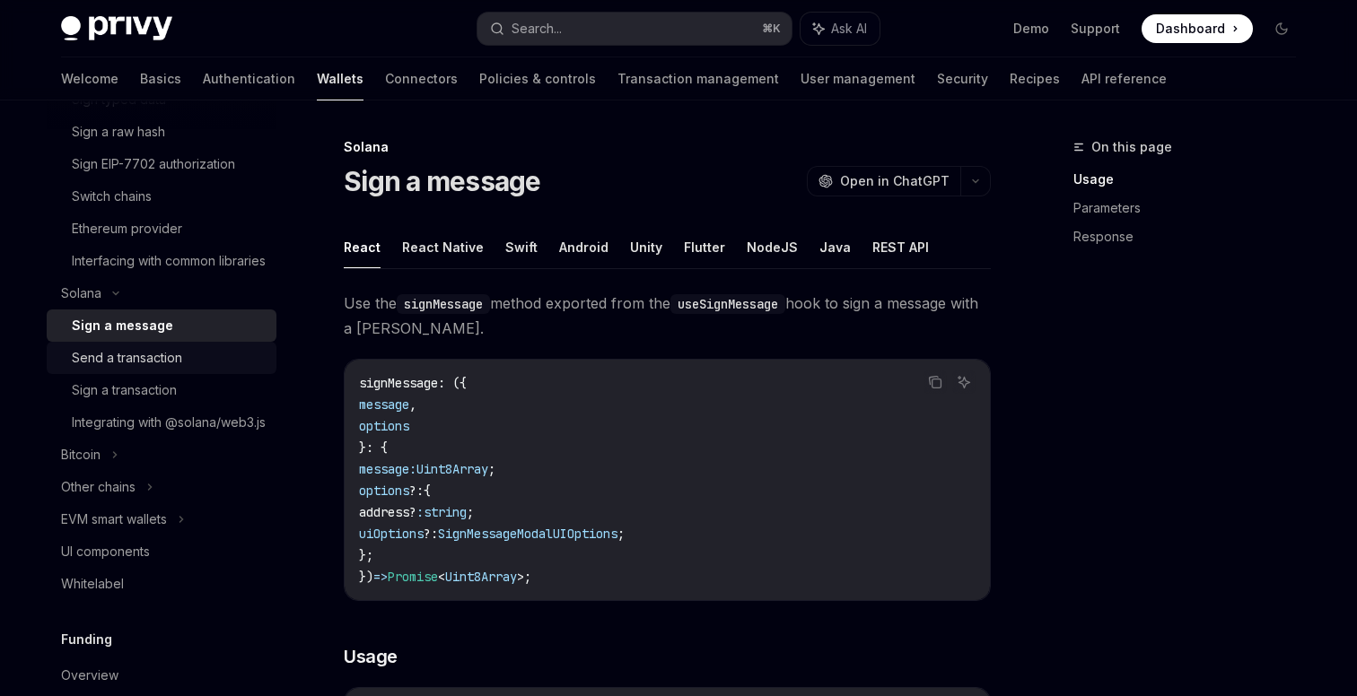
click at [148, 369] on div "Send a transaction" at bounding box center [127, 358] width 110 height 22
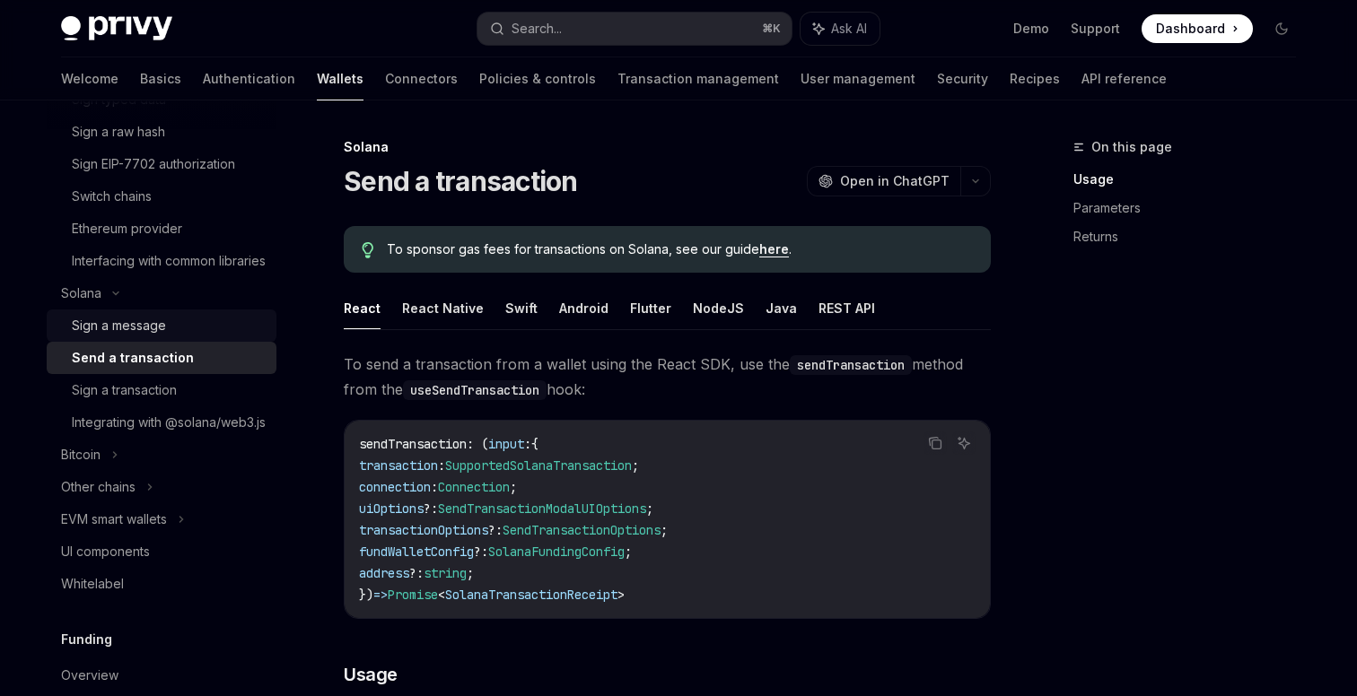
click at [133, 337] on div "Sign a message" at bounding box center [119, 326] width 94 height 22
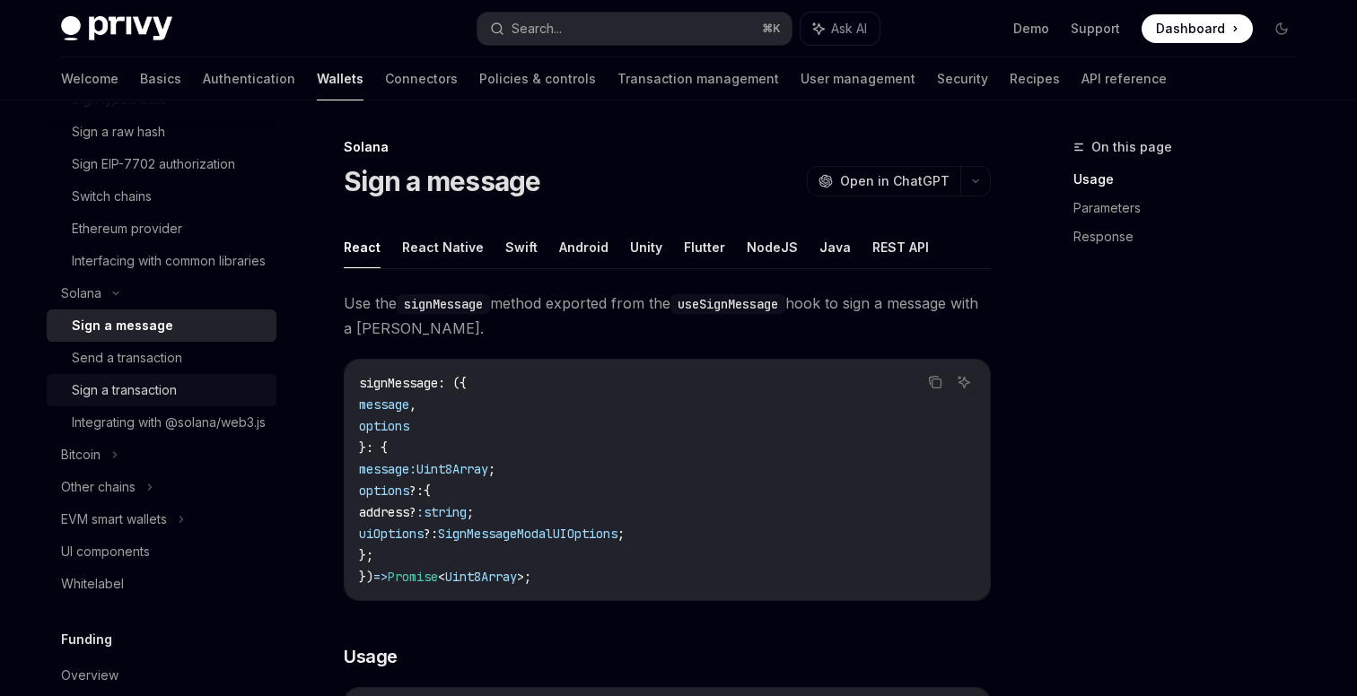
click at [165, 401] on div "Sign a transaction" at bounding box center [124, 391] width 105 height 22
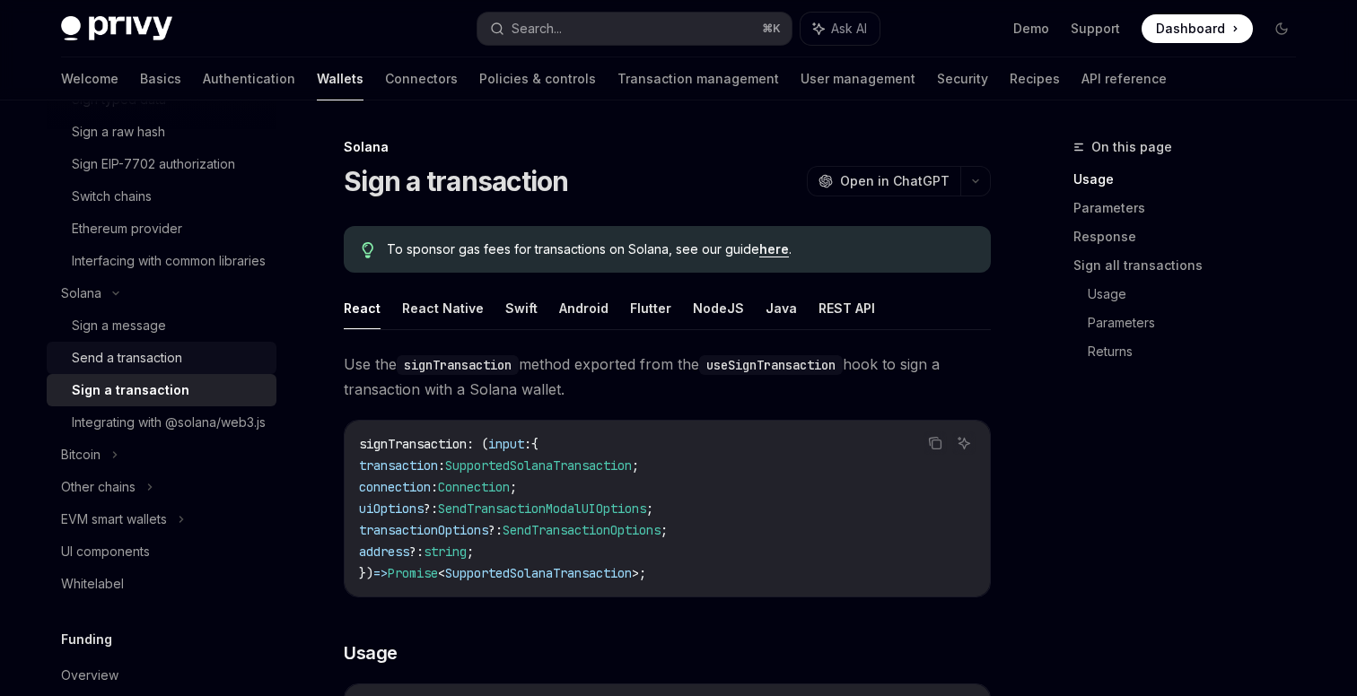
click at [142, 369] on div "Send a transaction" at bounding box center [127, 358] width 110 height 22
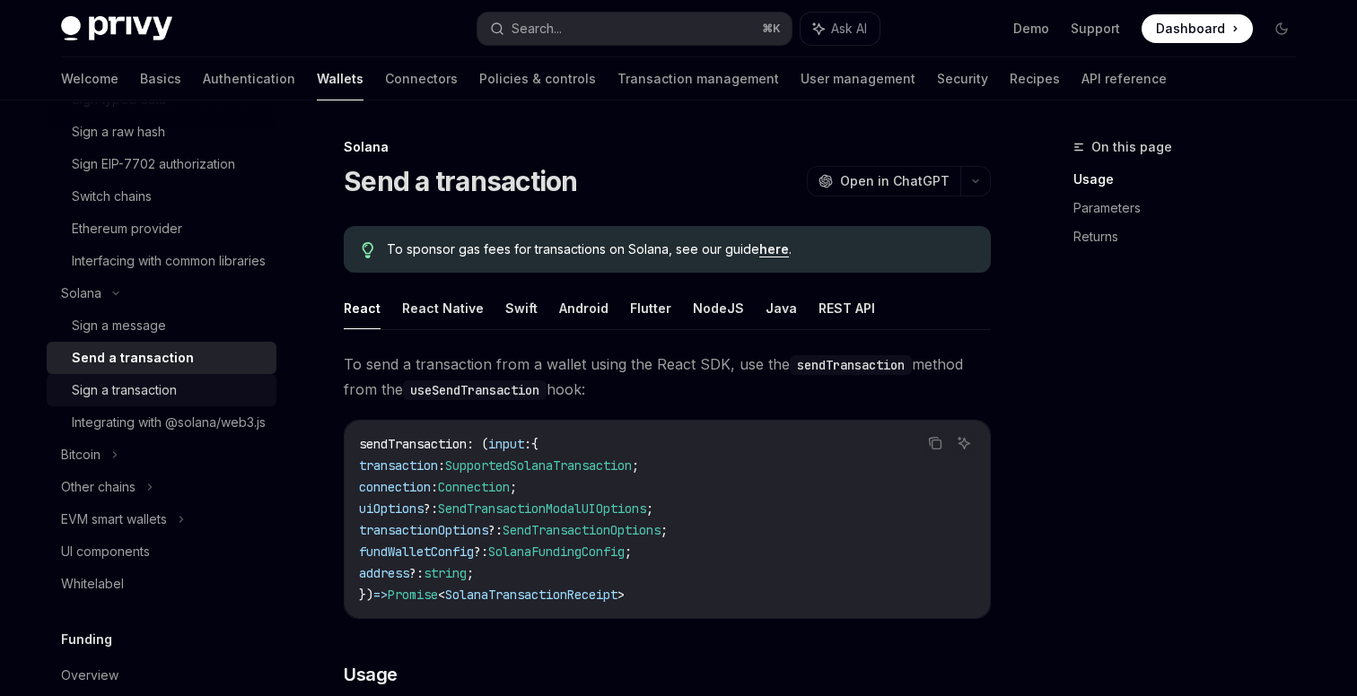
click at [144, 401] on div "Sign a transaction" at bounding box center [124, 391] width 105 height 22
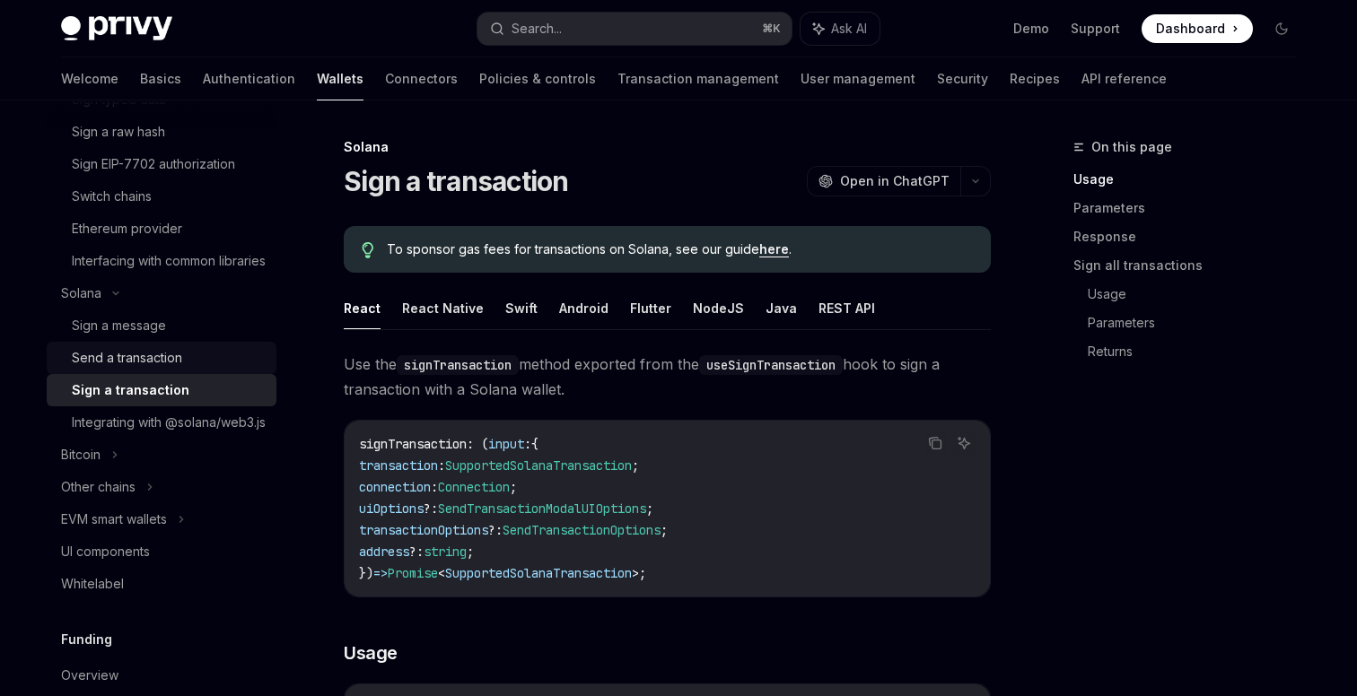
click at [138, 369] on div "Send a transaction" at bounding box center [127, 358] width 110 height 22
click at [140, 401] on div "Sign a transaction" at bounding box center [131, 391] width 118 height 22
click at [144, 369] on div "Send a transaction" at bounding box center [127, 358] width 110 height 22
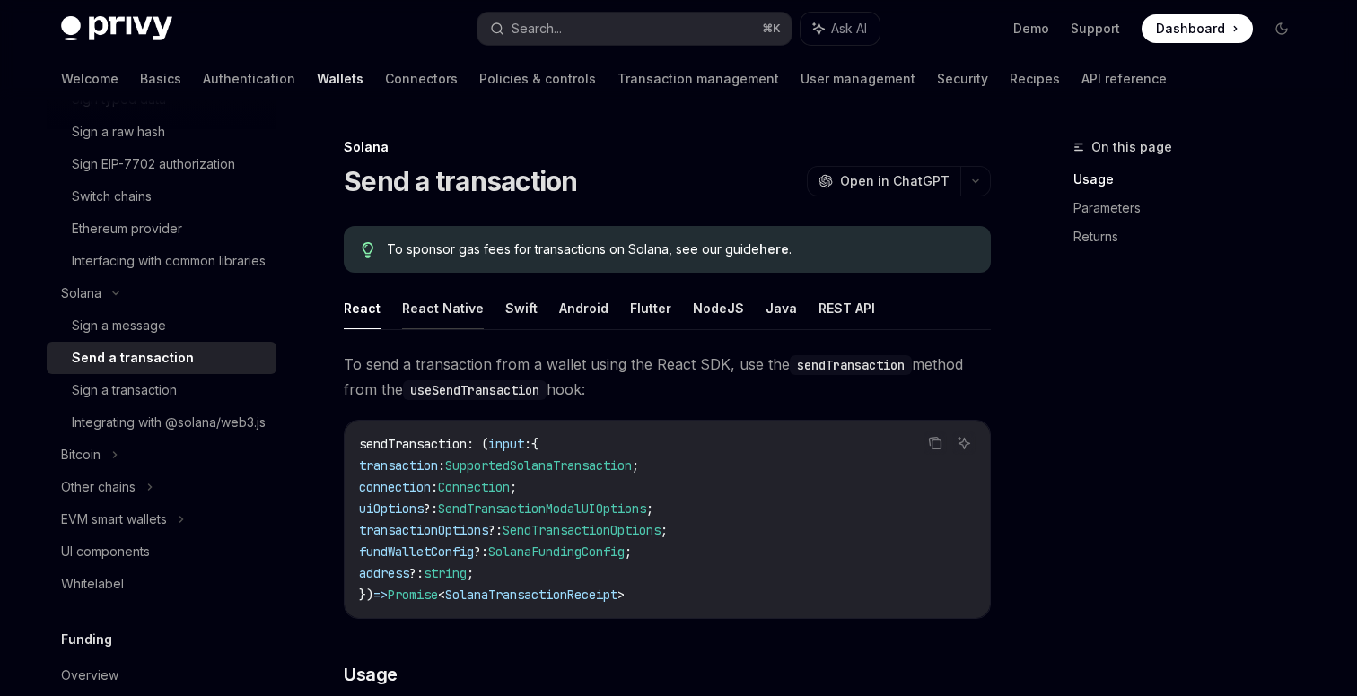
click at [441, 317] on button "React Native" at bounding box center [443, 308] width 82 height 42
type textarea "*"
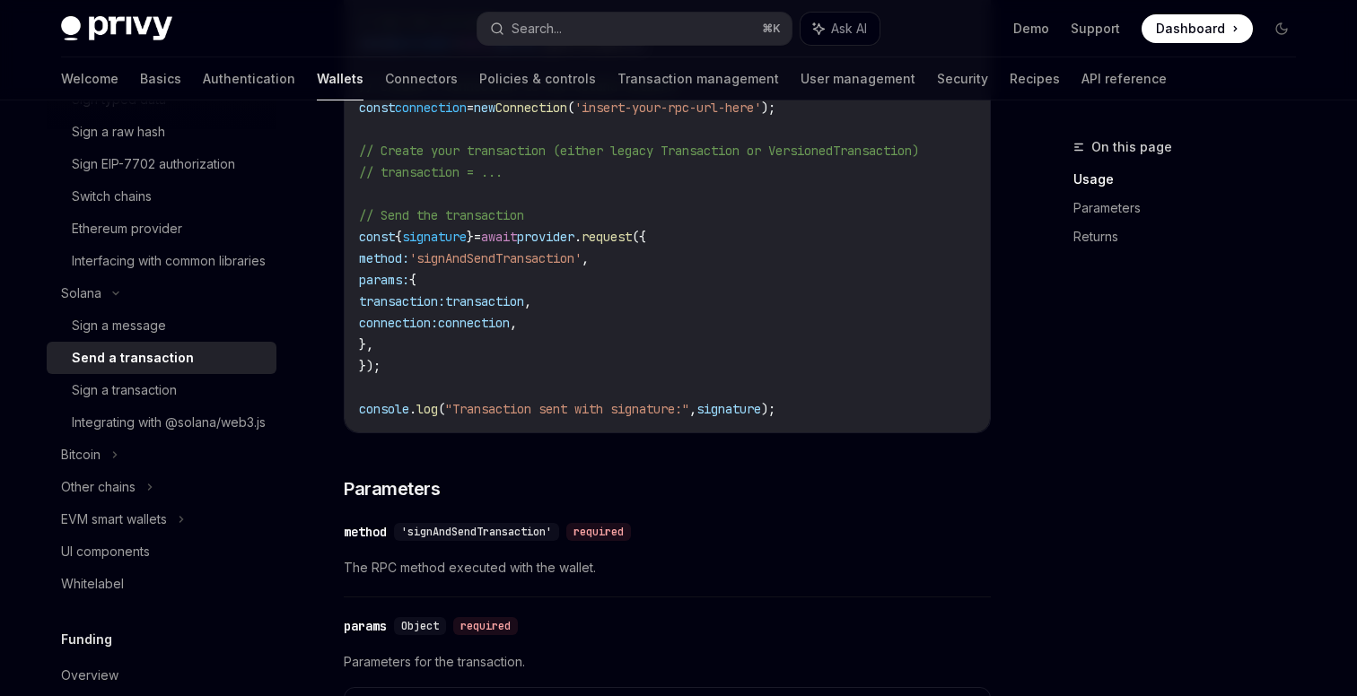
scroll to position [817, 0]
